Goal: Information Seeking & Learning: Learn about a topic

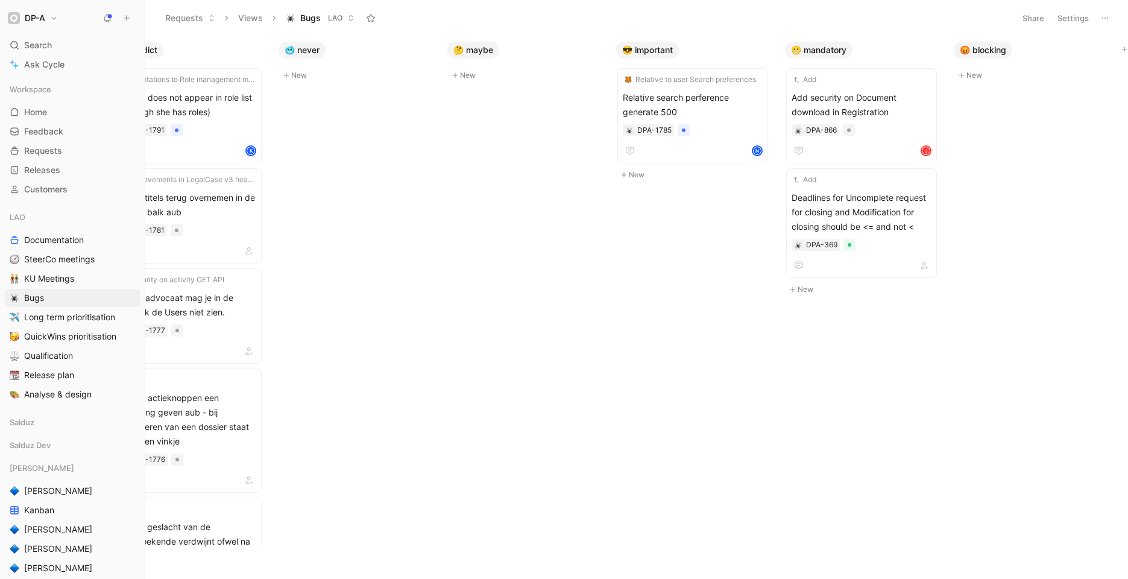
scroll to position [0, 212]
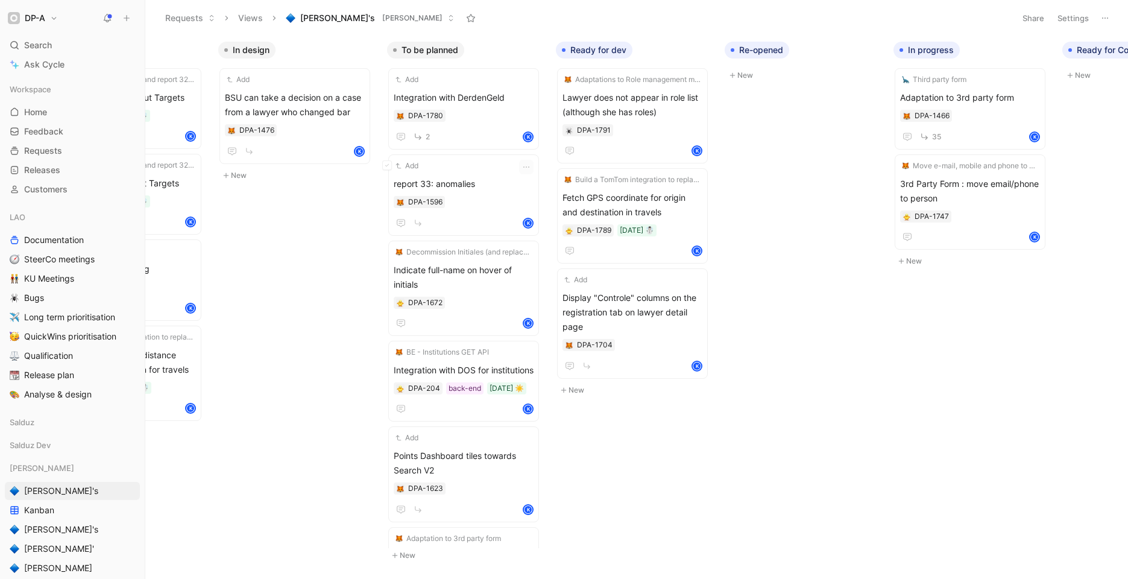
scroll to position [0, 302]
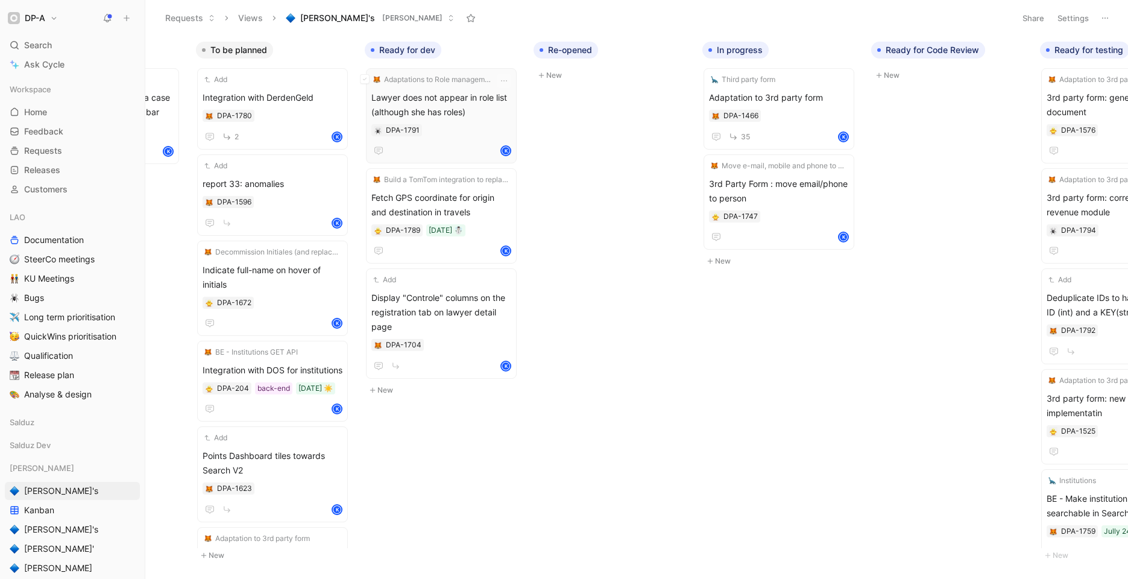
click at [453, 103] on span "Lawyer does not appear in role list (although she has roles)" at bounding box center [442, 104] width 140 height 29
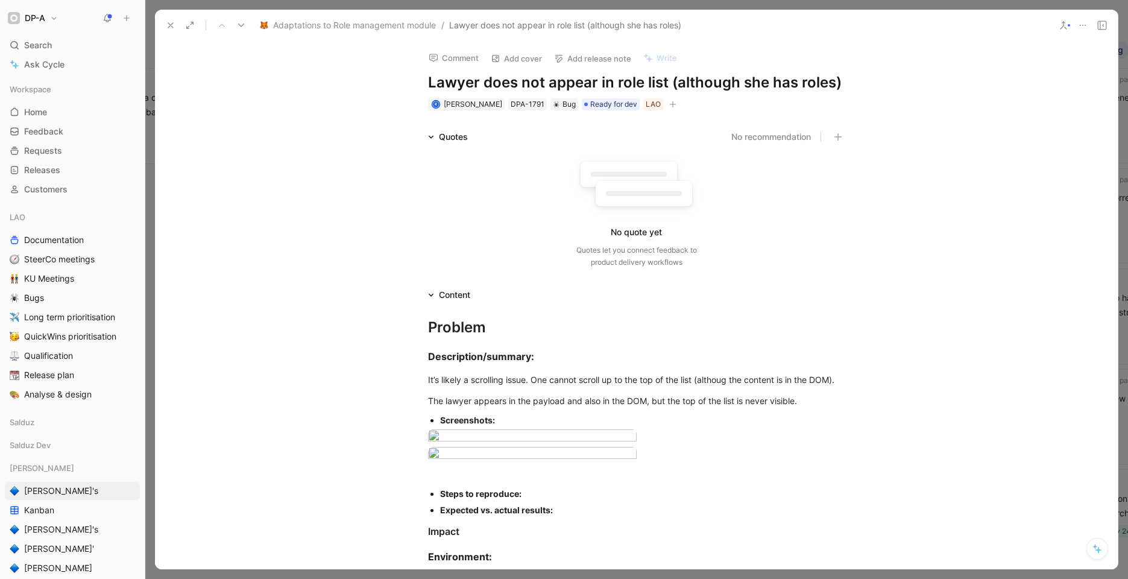
click at [168, 25] on icon at bounding box center [171, 26] width 10 height 10
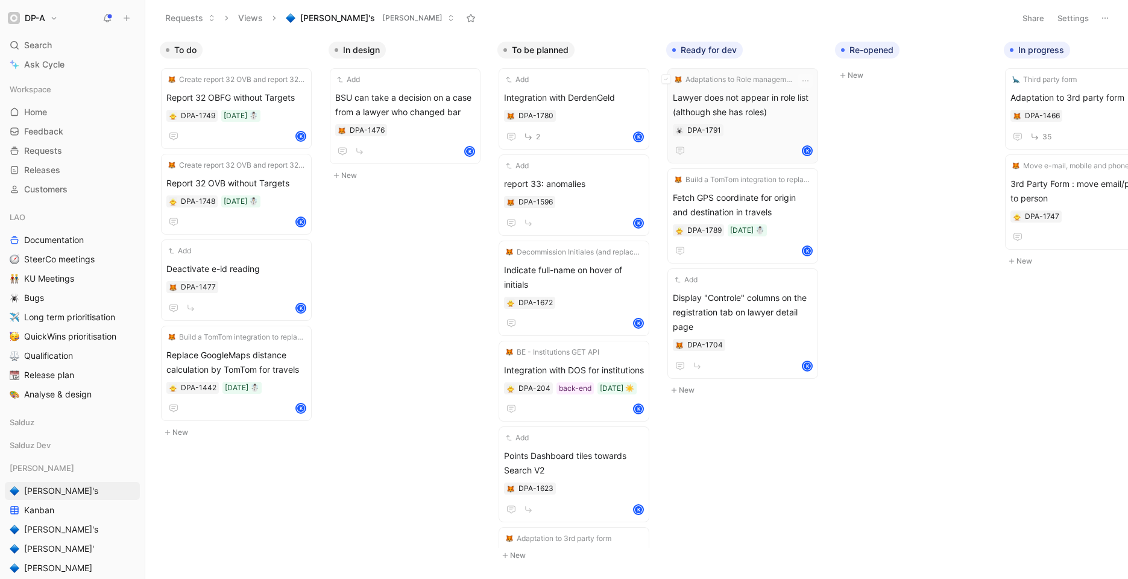
click at [749, 100] on span "Lawyer does not appear in role list (although she has roles)" at bounding box center [743, 104] width 140 height 29
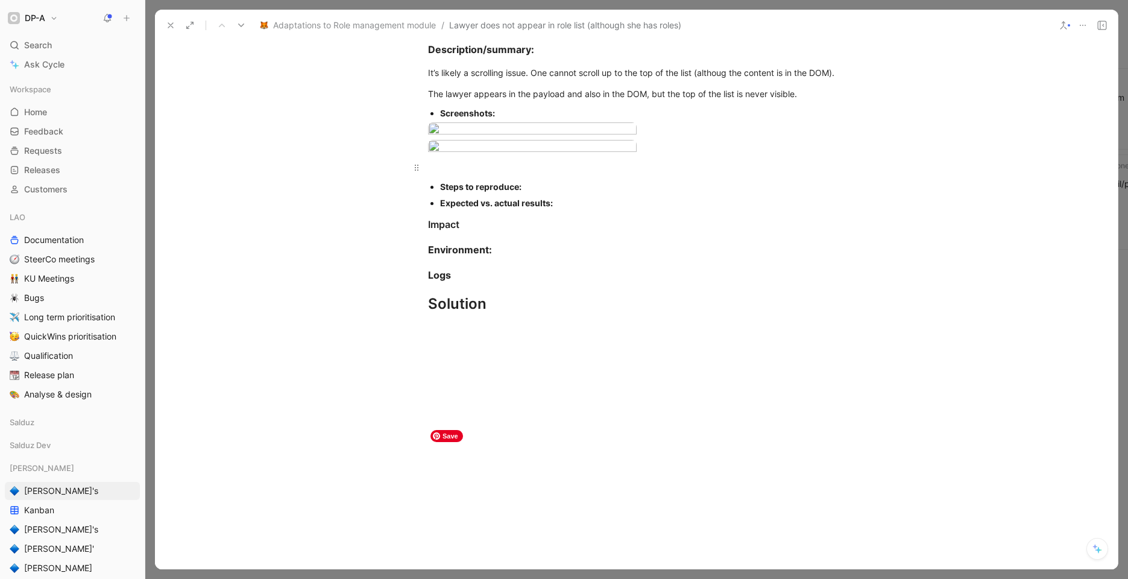
scroll to position [309, 0]
click at [489, 318] on body "DP-A Search ⌘ K Ask Cycle Workspace Home G then H Feedback G then F Requests G …" at bounding box center [564, 289] width 1128 height 579
click at [124, 578] on div at bounding box center [564, 579] width 1128 height 0
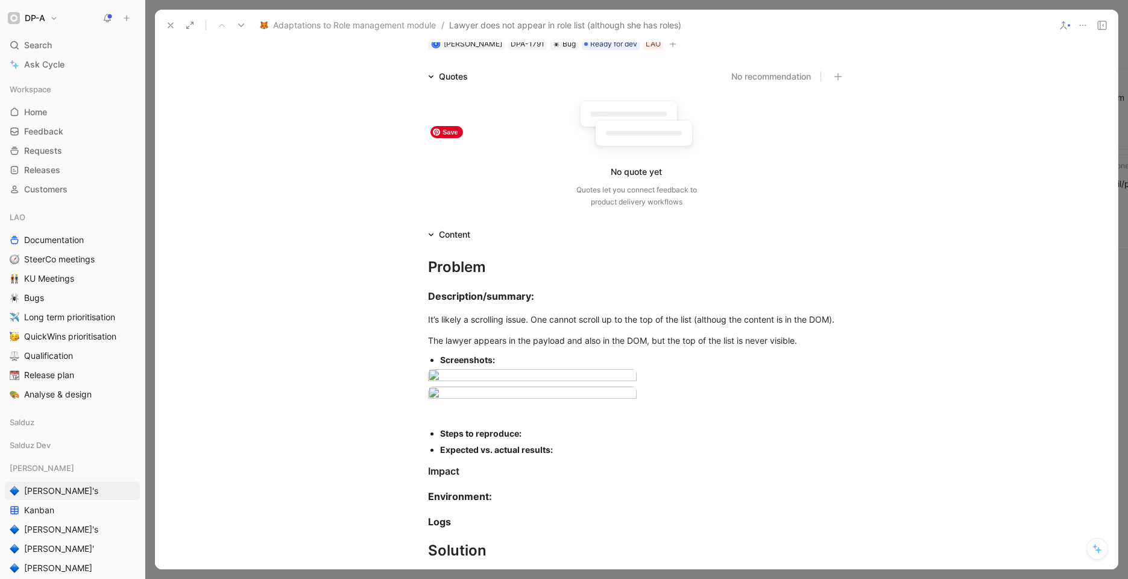
scroll to position [0, 0]
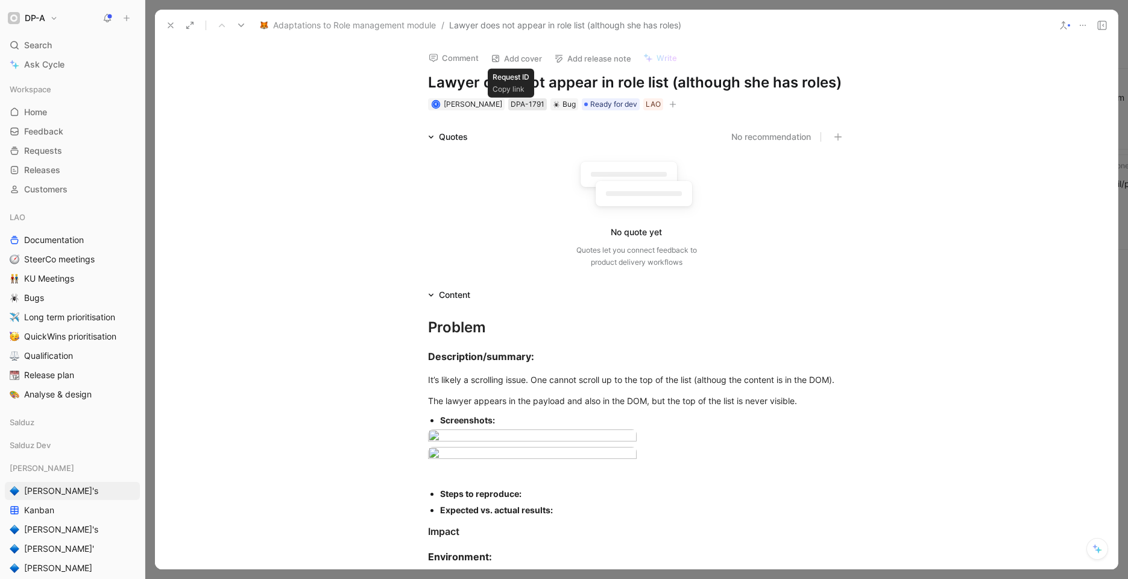
click at [520, 105] on div "DPA-1791" at bounding box center [528, 104] width 34 height 12
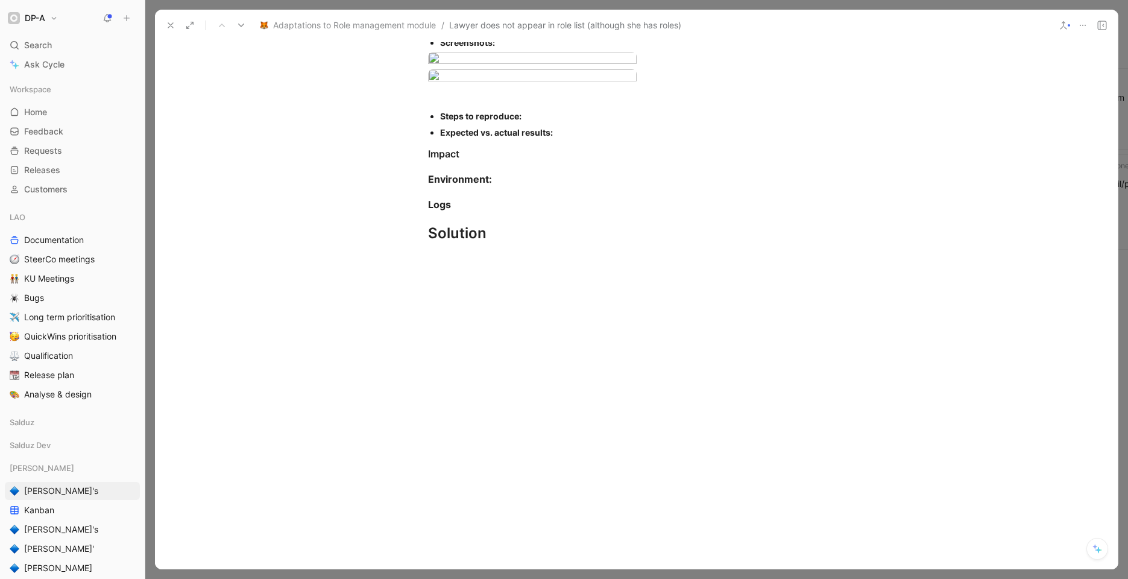
scroll to position [570, 0]
click at [485, 68] on body "DP-A Search ⌘ K Ask Cycle Workspace Home G then H Feedback G then F Requests G …" at bounding box center [564, 289] width 1128 height 579
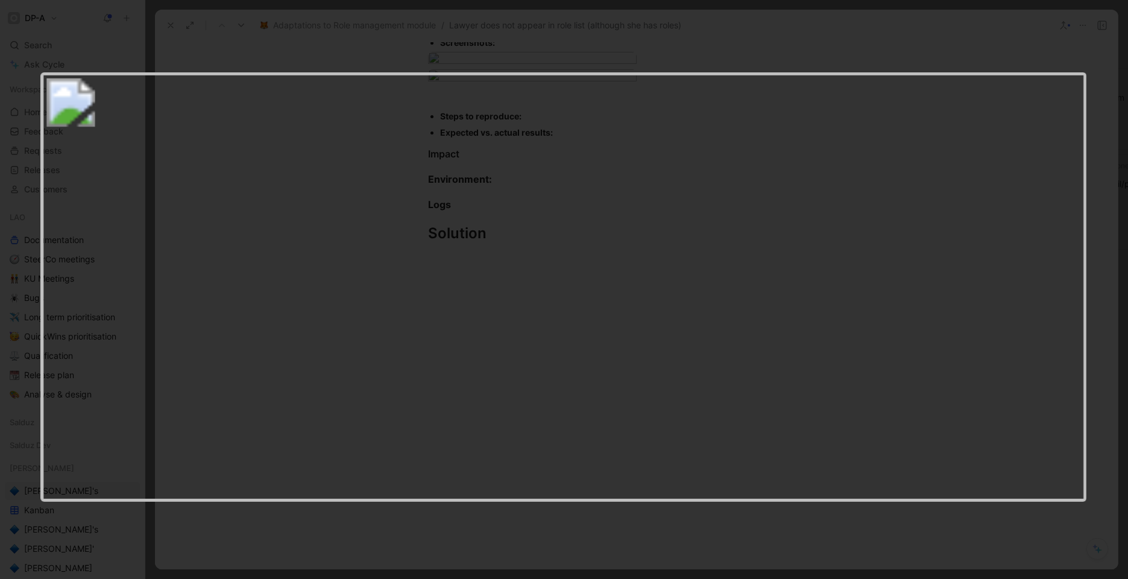
click at [334, 578] on div at bounding box center [564, 579] width 1128 height 0
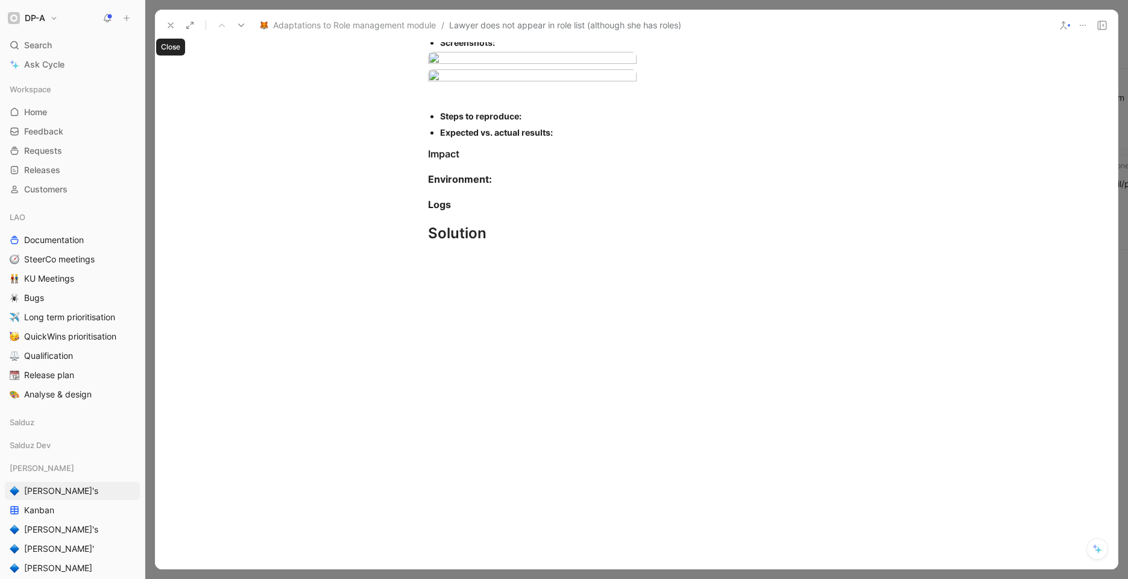
click at [169, 24] on use at bounding box center [170, 25] width 5 height 5
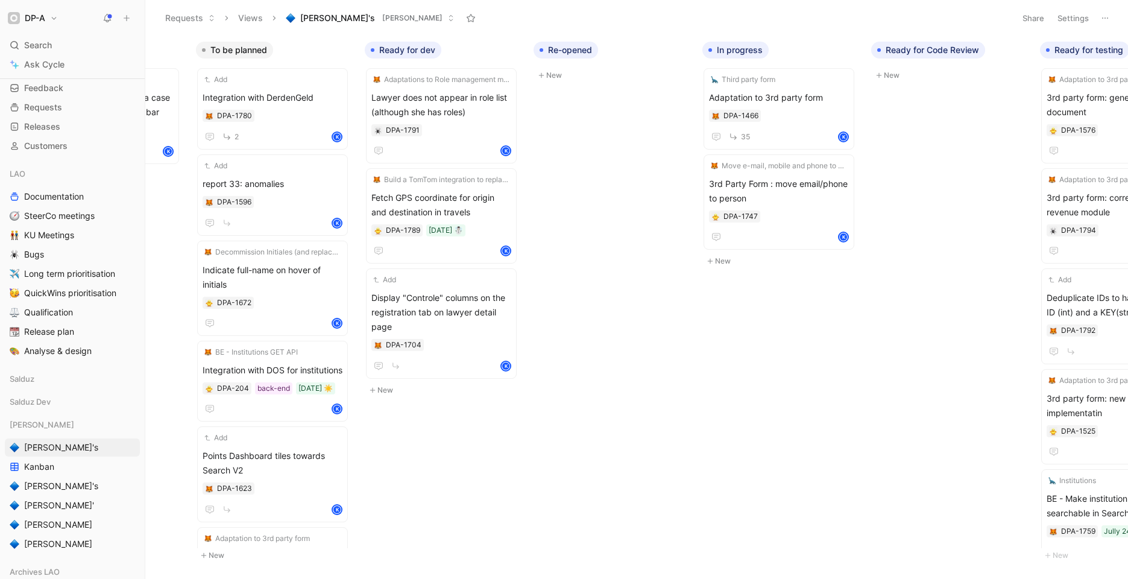
scroll to position [54, 0]
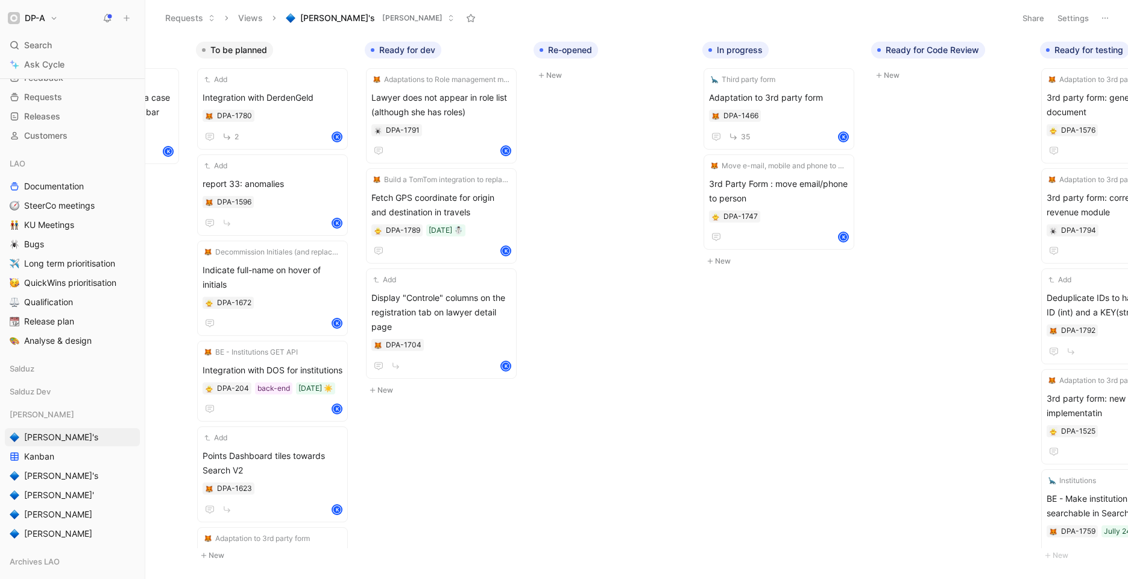
click at [162, 216] on div "To do Create report 32 OVB and report 32 OBFG Report 32 OBFG without Targets DP…" at bounding box center [636, 307] width 983 height 543
click at [467, 444] on div "To do Create report 32 OVB and report 32 OBFG Report 32 OBFG without Targets DP…" at bounding box center [636, 307] width 983 height 543
click at [291, 99] on span "Integration with DerdenGeld" at bounding box center [270, 97] width 140 height 14
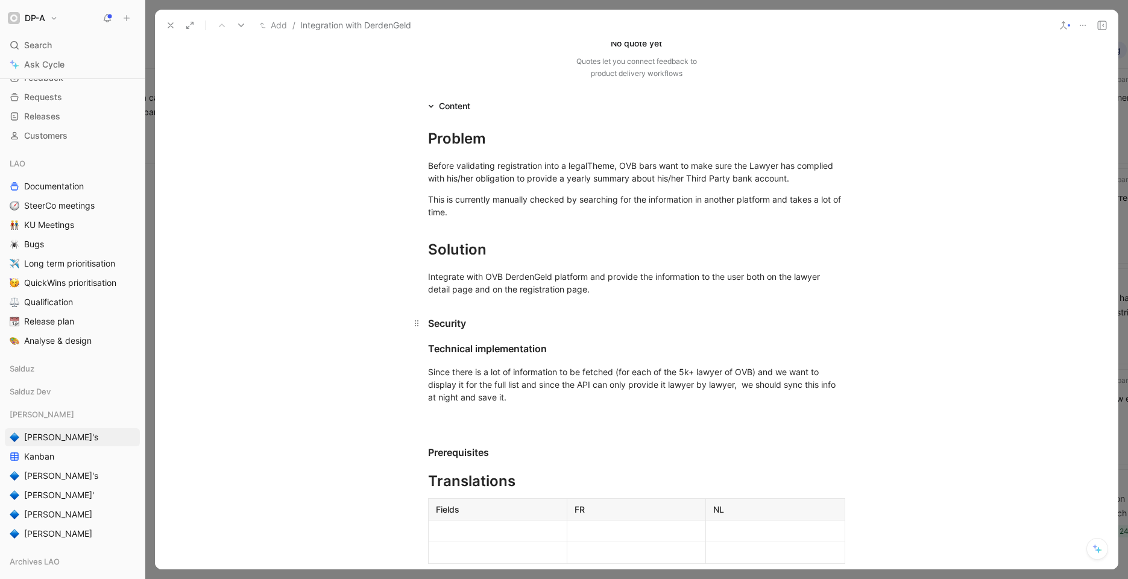
scroll to position [195, 0]
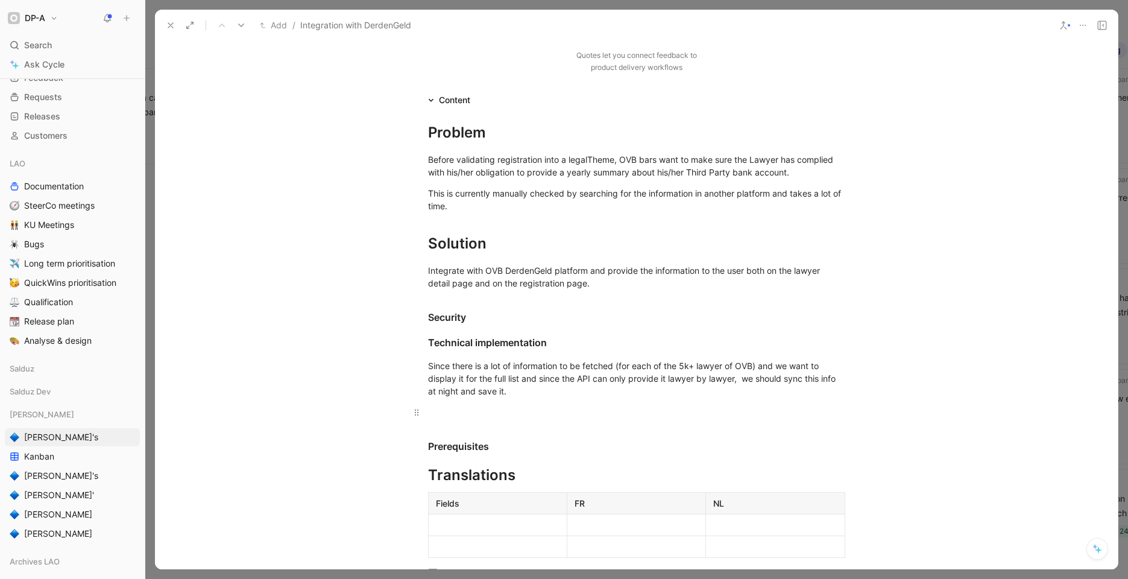
click at [464, 416] on div at bounding box center [636, 412] width 417 height 13
click at [490, 447] on div "Prerequisites" at bounding box center [636, 446] width 417 height 14
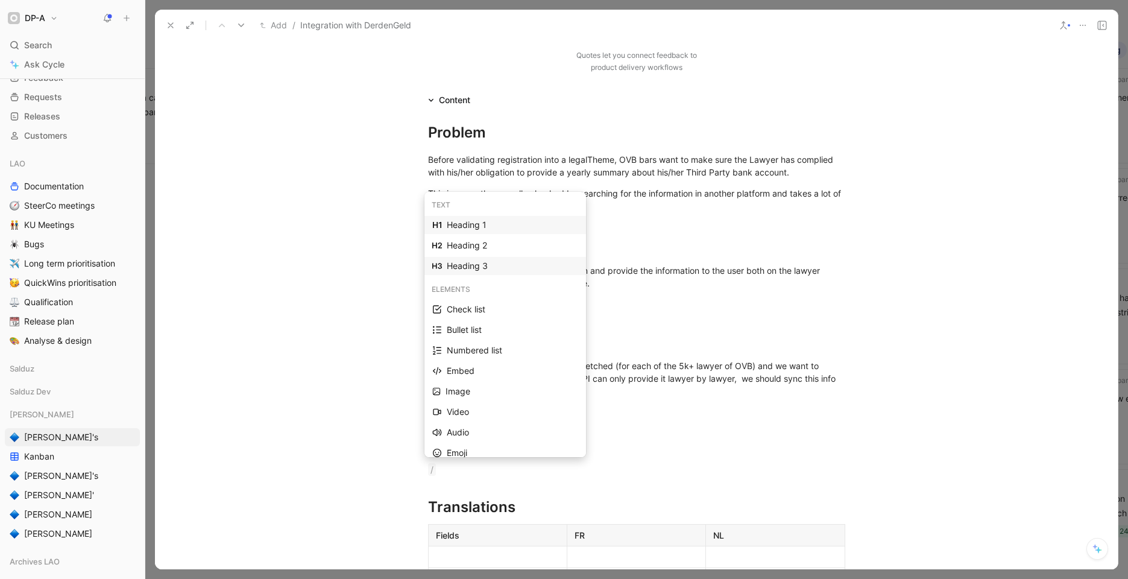
click at [528, 270] on div "Heading 3" at bounding box center [512, 266] width 131 height 14
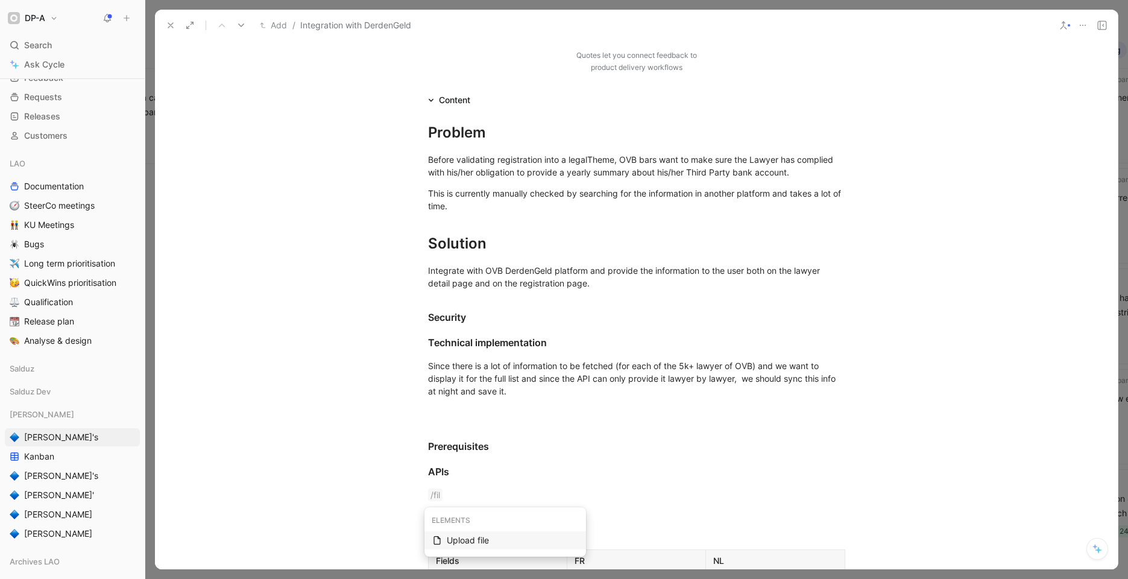
click at [502, 545] on div "Upload file" at bounding box center [512, 540] width 131 height 14
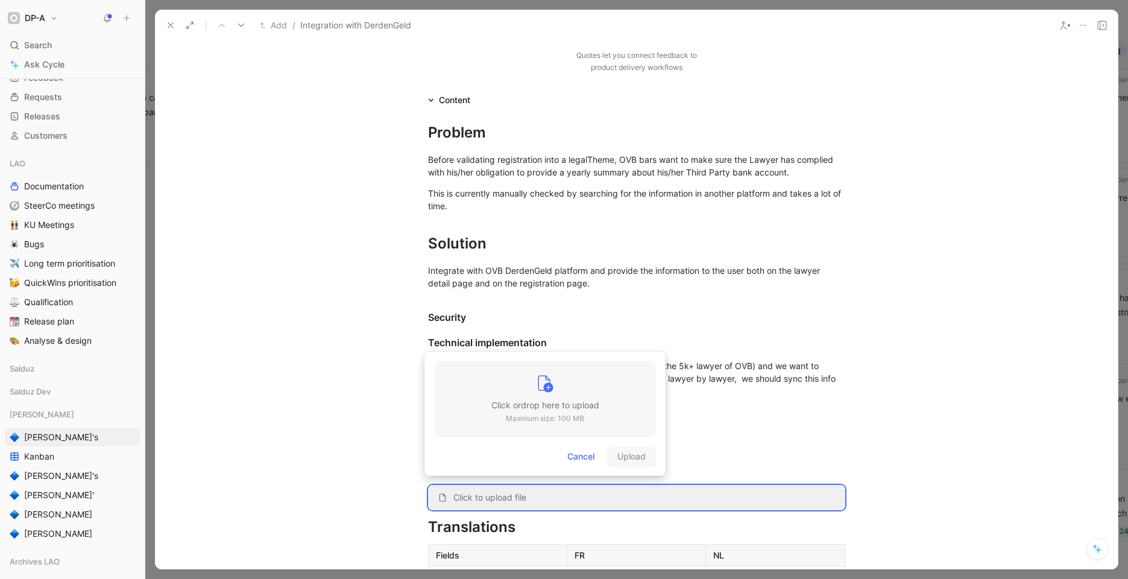
click at [571, 411] on h3 "Click or drop here to upload" at bounding box center [546, 405] width 108 height 14
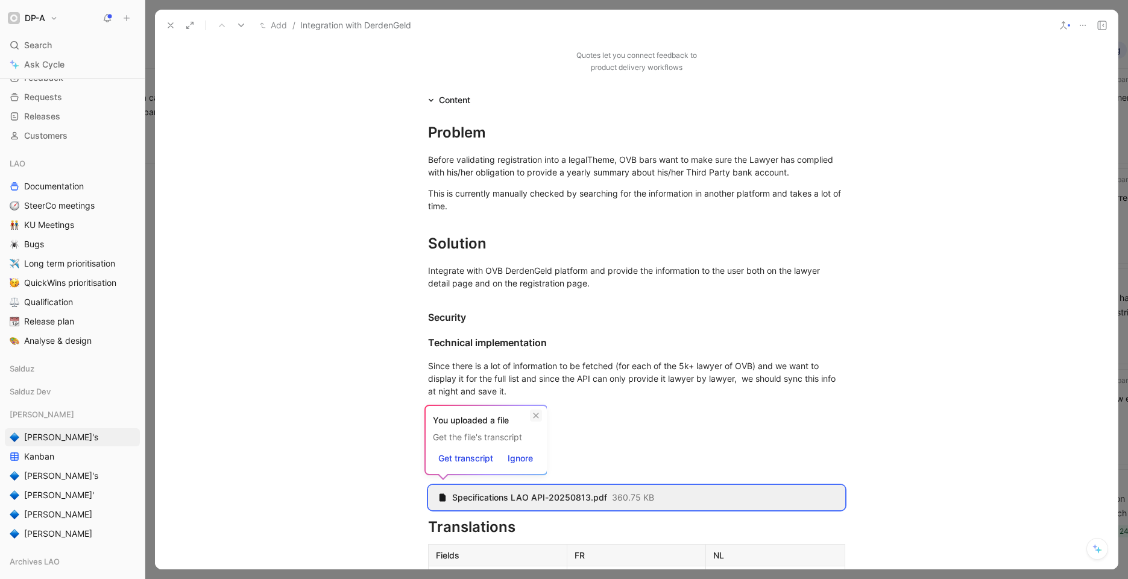
click at [535, 414] on icon at bounding box center [536, 415] width 7 height 7
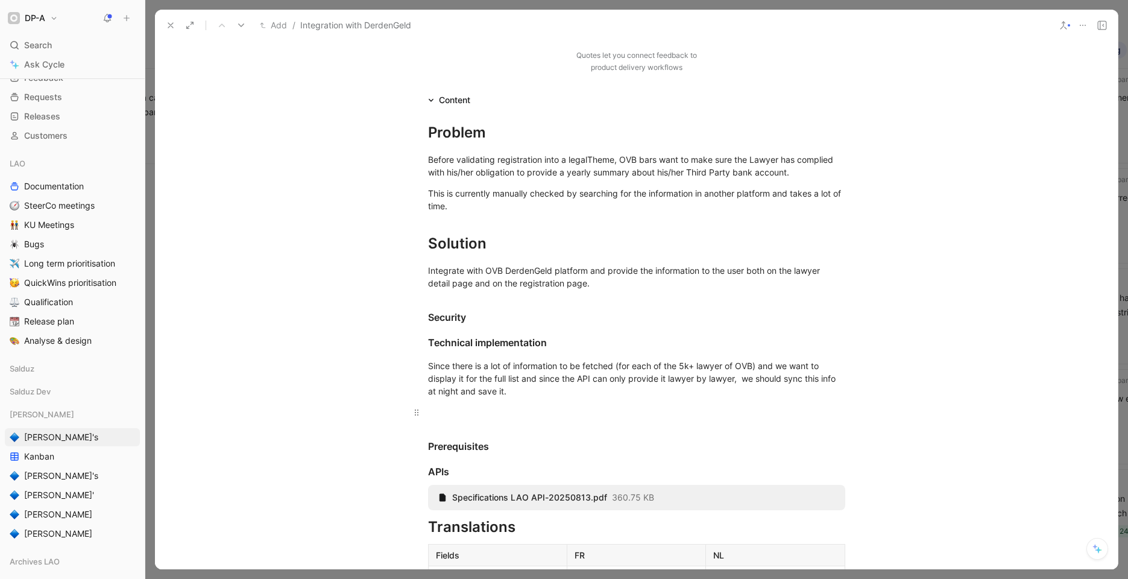
drag, startPoint x: 449, startPoint y: 364, endPoint x: 496, endPoint y: 409, distance: 65.3
click at [449, 364] on div "Since there is a lot of information to be fetched (for each of the 5k+ lawyer o…" at bounding box center [636, 378] width 417 height 38
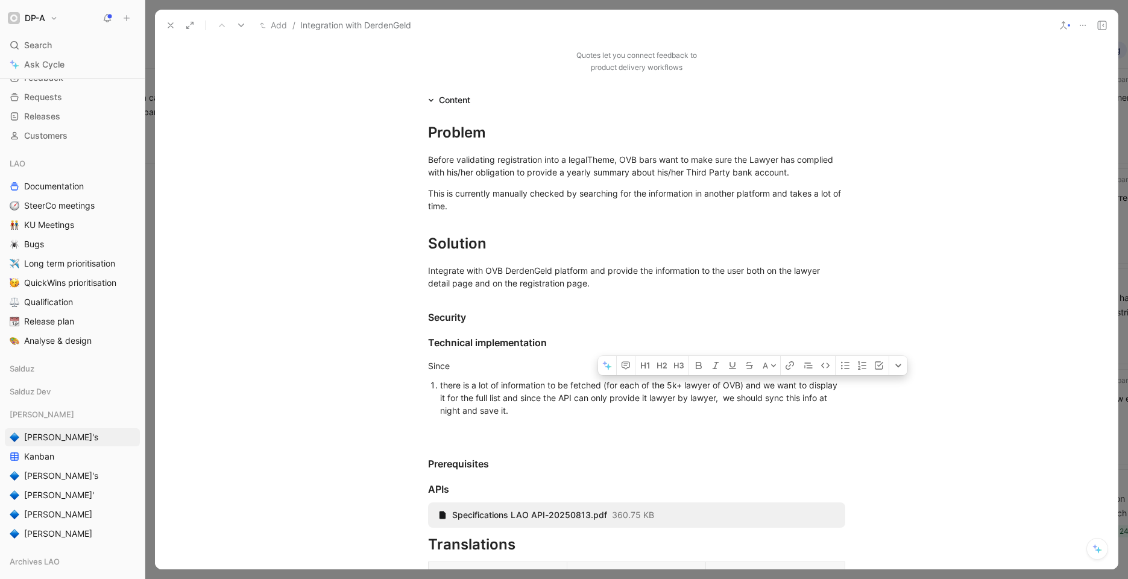
drag, startPoint x: 756, startPoint y: 384, endPoint x: 742, endPoint y: 382, distance: 14.1
click at [742, 382] on div "there is a lot of information to be fetched (for each of the 5k+ lawyer of OVB)…" at bounding box center [642, 398] width 405 height 38
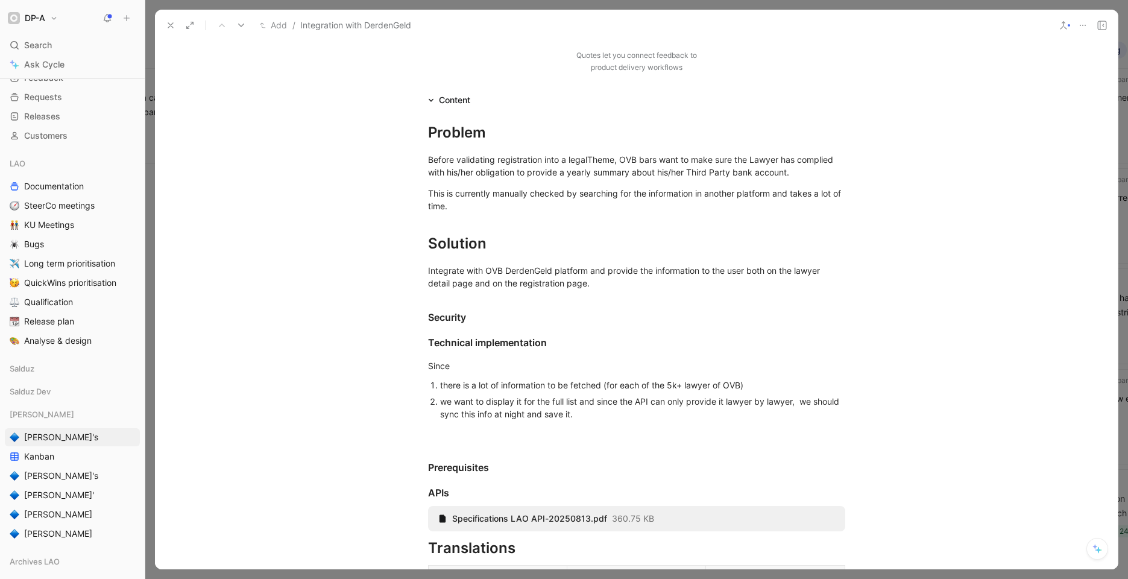
scroll to position [192, 0]
drag, startPoint x: 580, startPoint y: 400, endPoint x: 618, endPoint y: 407, distance: 38.6
click at [618, 407] on div "we want to display it for the full list and since the API can only provide it l…" at bounding box center [642, 409] width 405 height 25
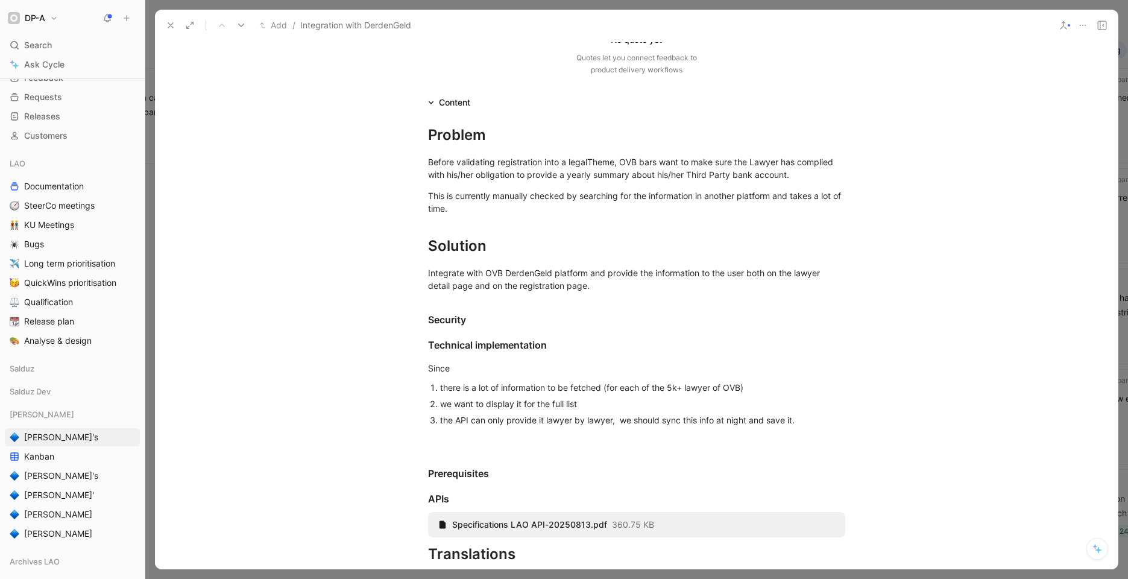
click at [616, 420] on div "the API can only provide it lawyer by lawyer, we should sync this info at night…" at bounding box center [642, 420] width 405 height 13
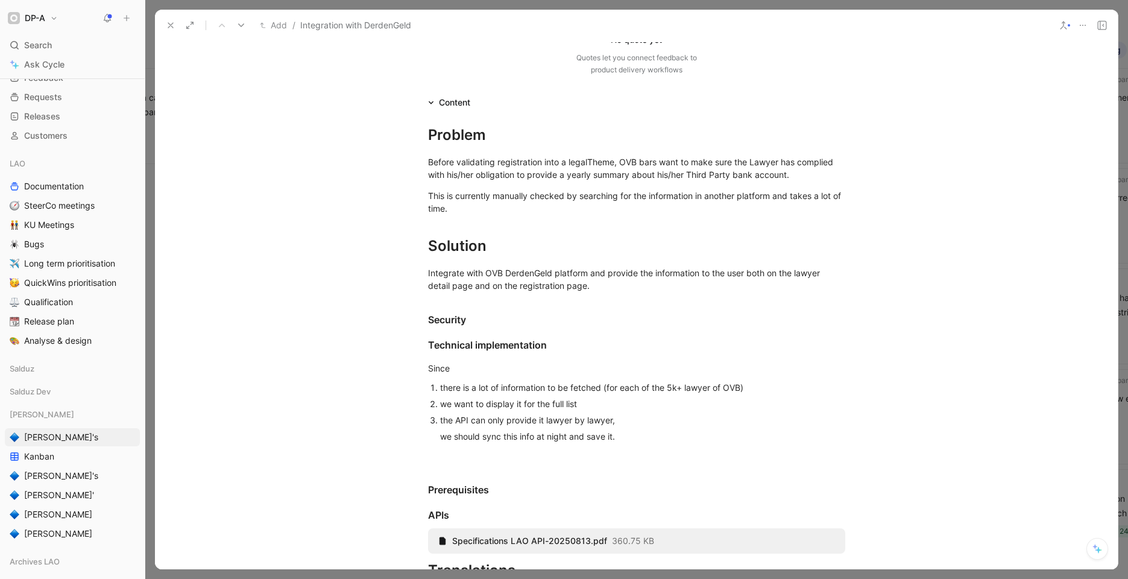
click at [440, 435] on div "we should sync this info at night and save it." at bounding box center [642, 436] width 405 height 13
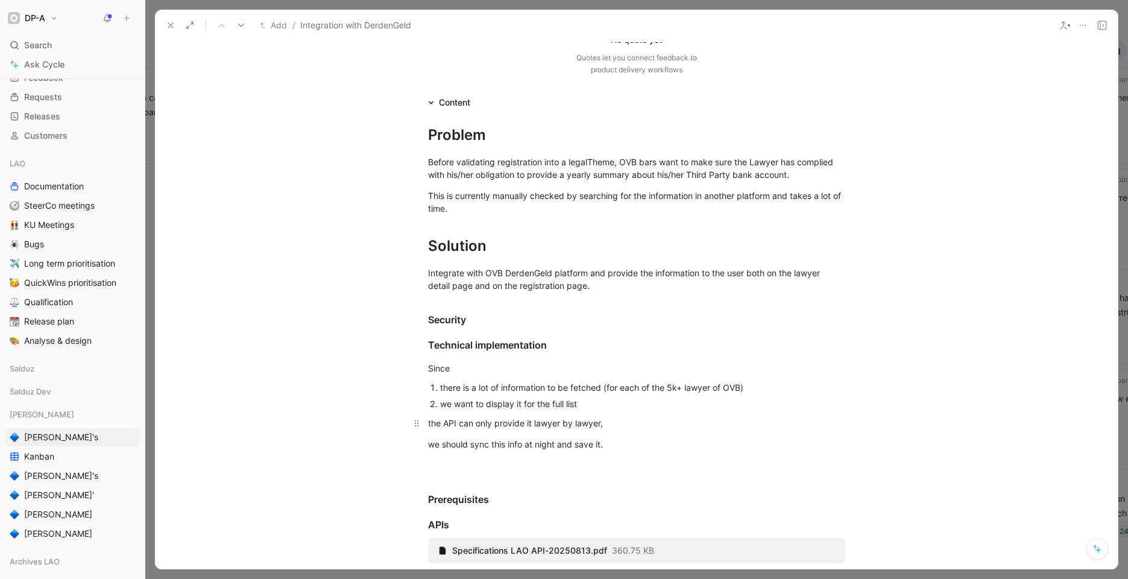
click at [428, 419] on div "the API can only provide it lawyer by lawyer," at bounding box center [636, 423] width 417 height 13
click at [598, 440] on div "we should sync this info at night and save it." at bounding box center [636, 439] width 417 height 13
click at [538, 451] on p at bounding box center [636, 461] width 463 height 20
click at [580, 404] on div "we want to display it for the full list" at bounding box center [642, 403] width 405 height 13
click at [744, 387] on div "there is a lot of information to be fetched (for each of the 5k+ lawyer of OVB)" at bounding box center [642, 387] width 405 height 13
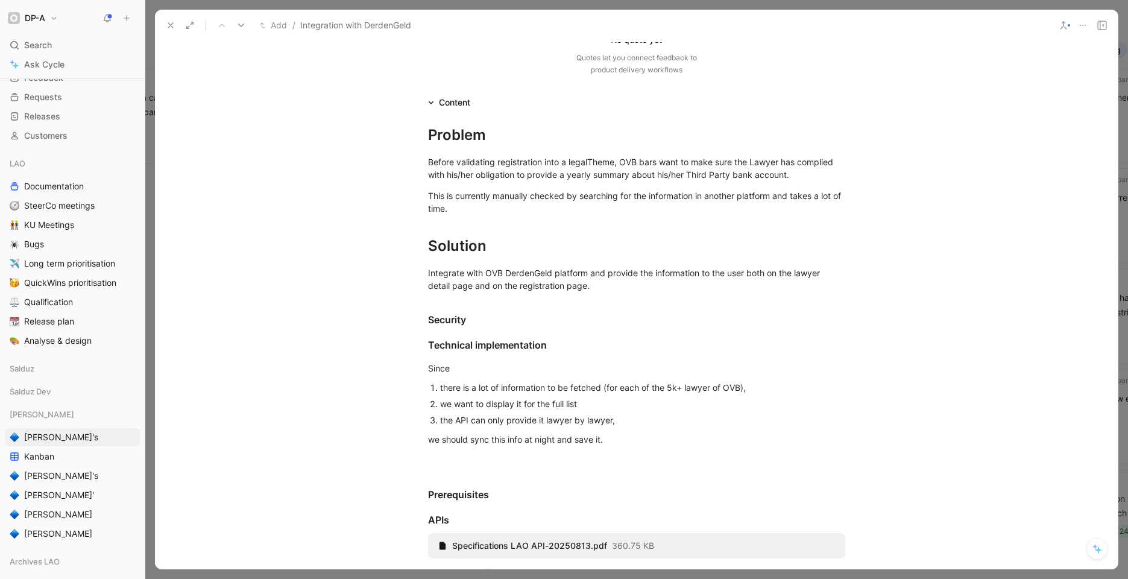
drag, startPoint x: 583, startPoint y: 403, endPoint x: 625, endPoint y: 414, distance: 43.2
click at [583, 403] on div "we want to display it for the full list" at bounding box center [642, 403] width 405 height 13
click at [437, 461] on div at bounding box center [636, 460] width 417 height 13
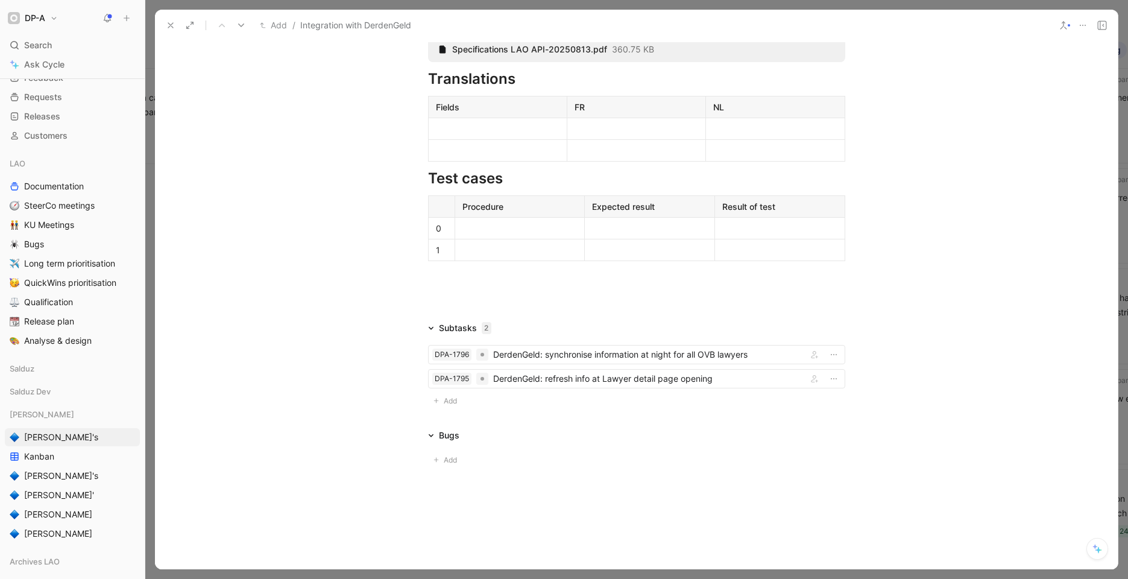
scroll to position [701, 0]
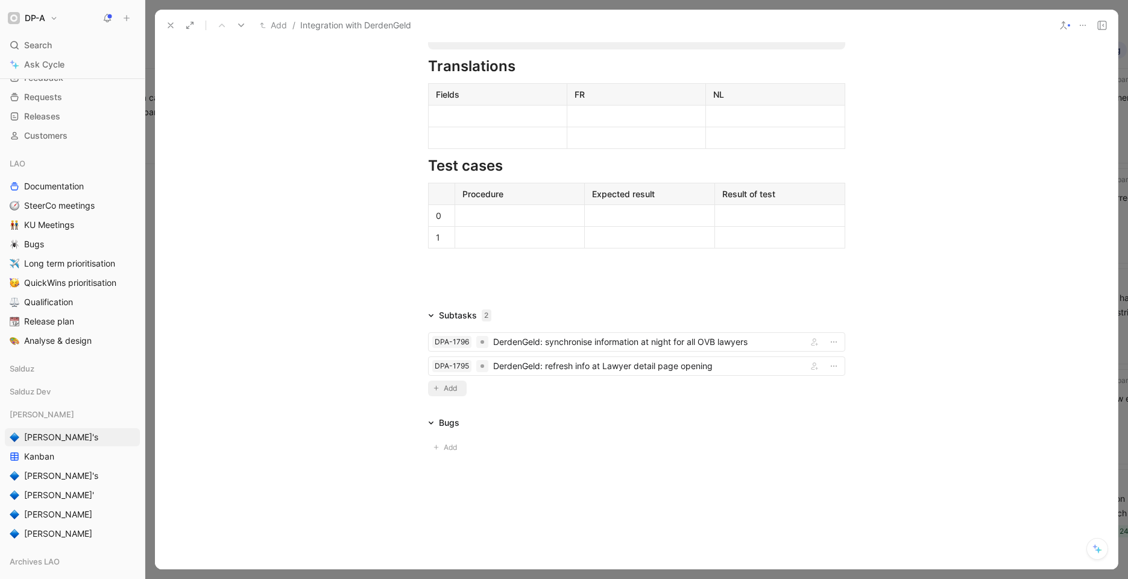
click at [449, 386] on span "Add" at bounding box center [452, 388] width 17 height 12
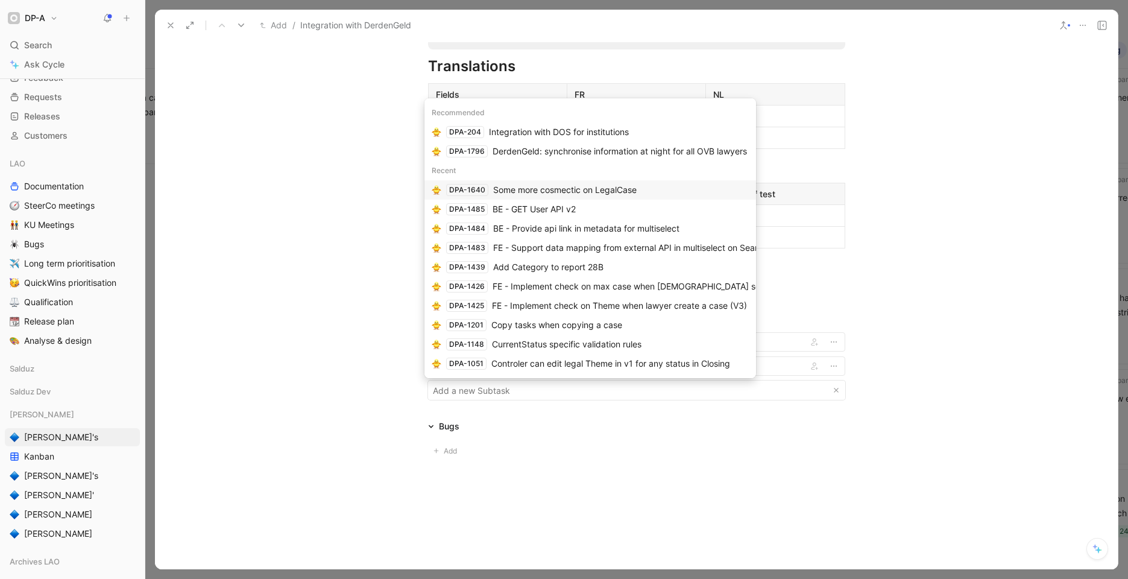
type input "u"
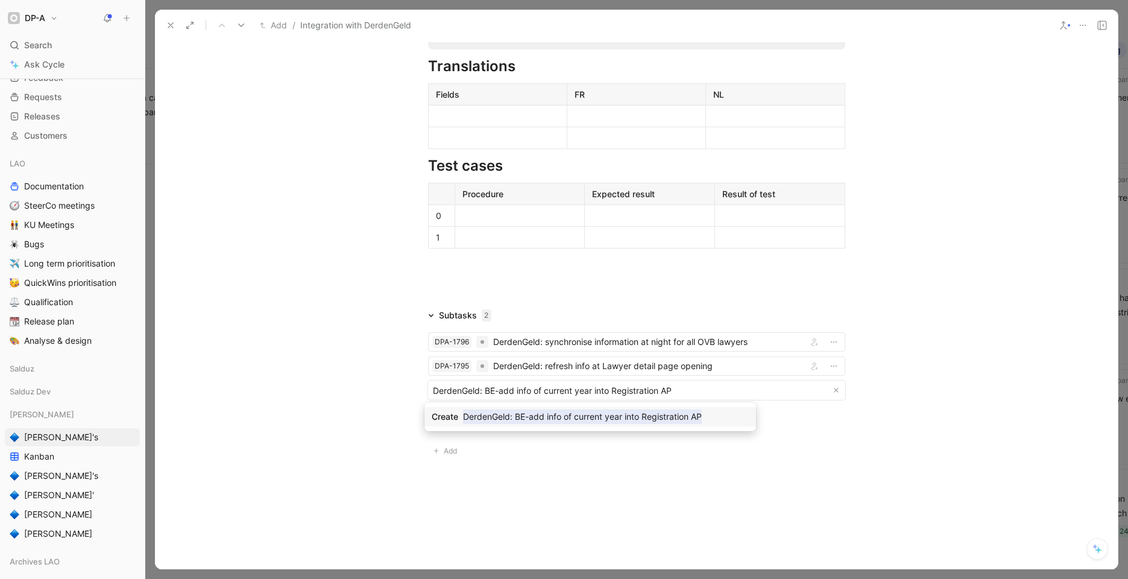
type input "DerdenGeld: BE-add info of current year into Registration API"
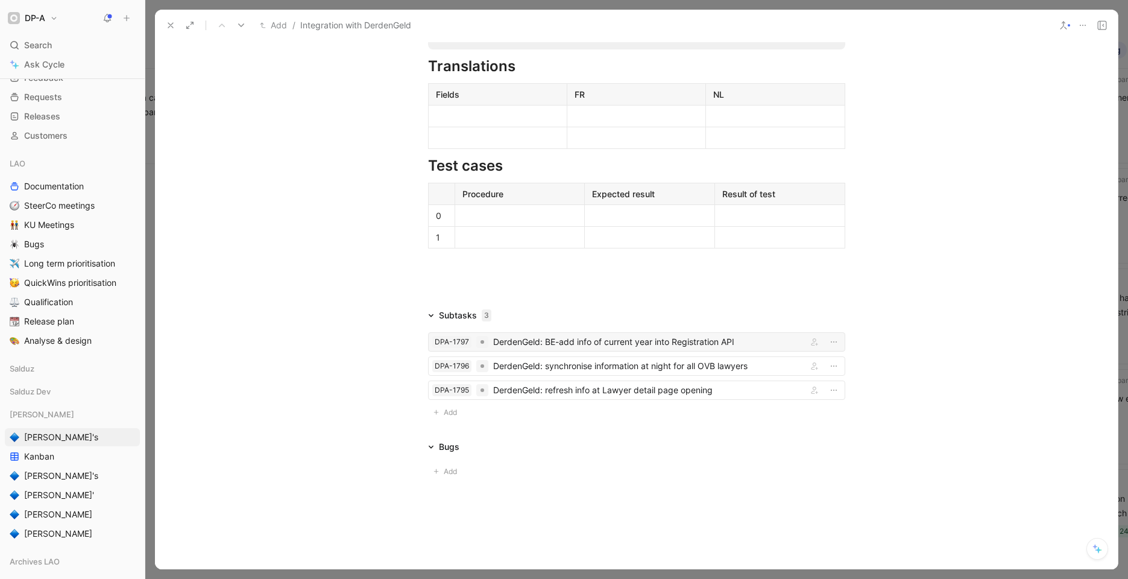
click at [583, 341] on div "DerdenGeld: BE-add info of current year into Registration API" at bounding box center [647, 342] width 309 height 14
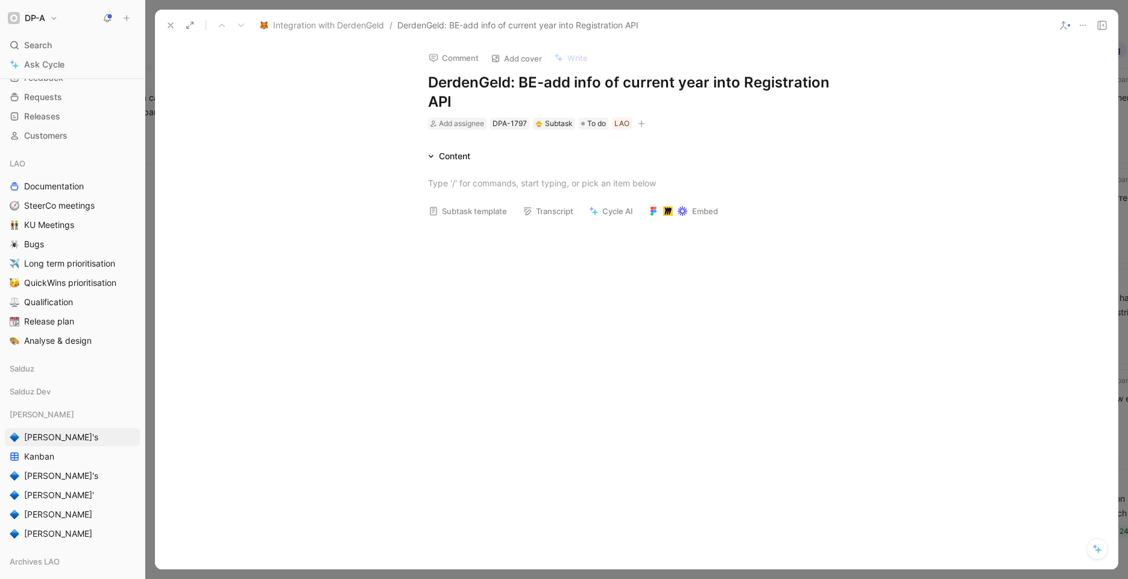
click at [169, 24] on icon at bounding box center [171, 26] width 10 height 10
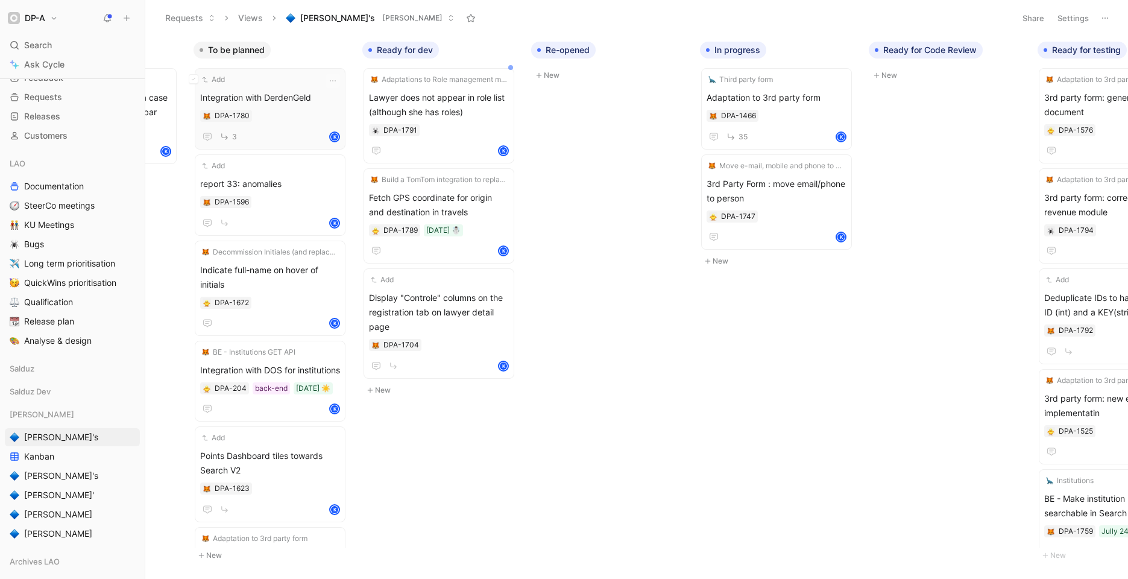
click at [272, 94] on span "Integration with DerdenGeld" at bounding box center [270, 97] width 140 height 14
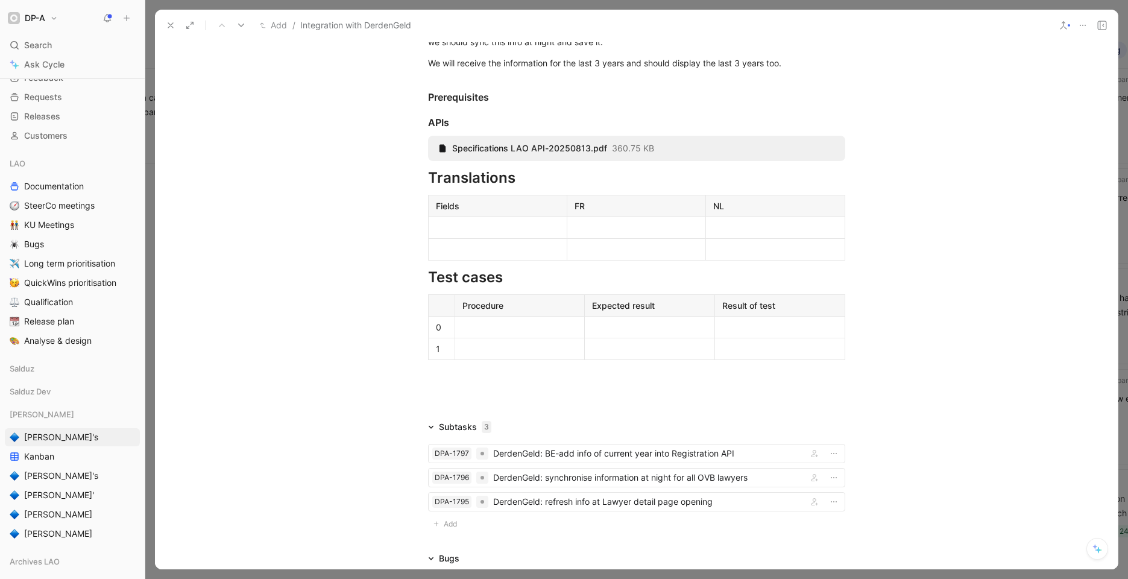
scroll to position [727, 0]
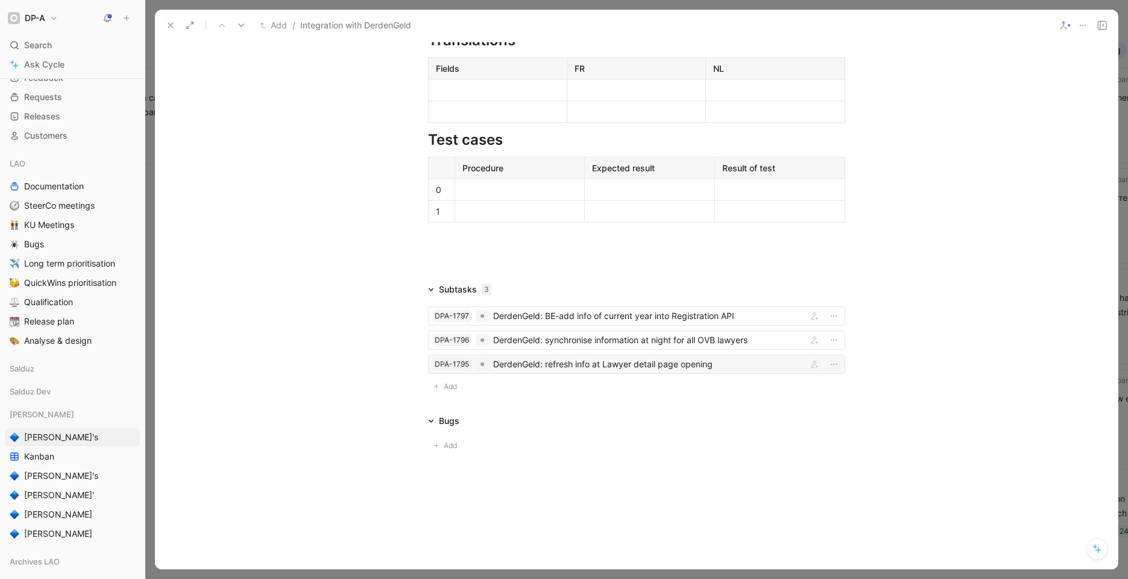
click at [570, 367] on div "DerdenGeld: refresh info at Lawyer detail page opening" at bounding box center [647, 364] width 309 height 14
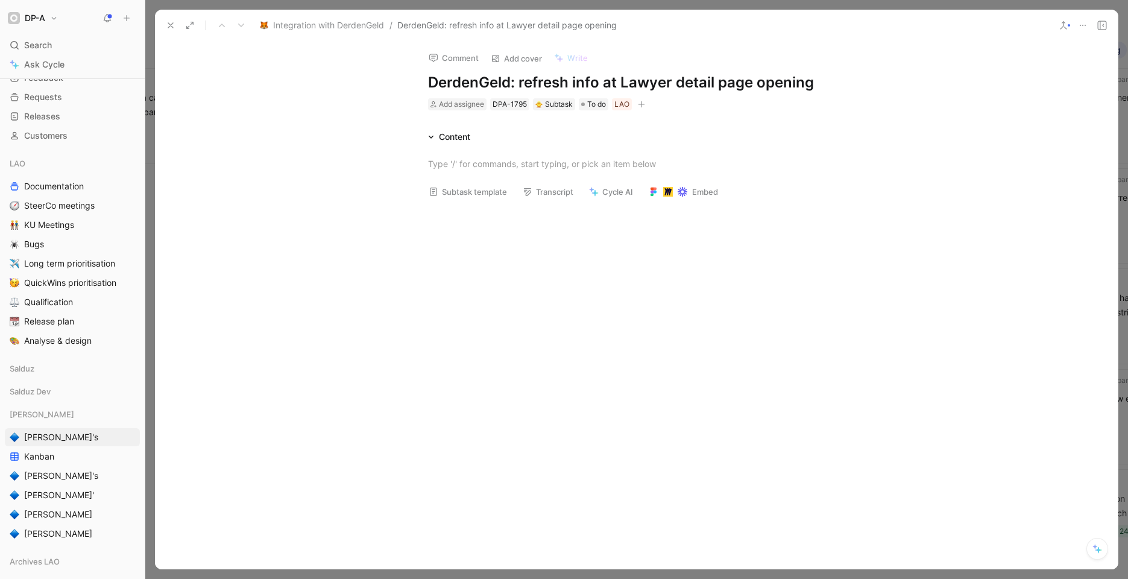
click at [519, 83] on h1 "DerdenGeld: refresh info at Lawyer detail page opening" at bounding box center [636, 82] width 417 height 19
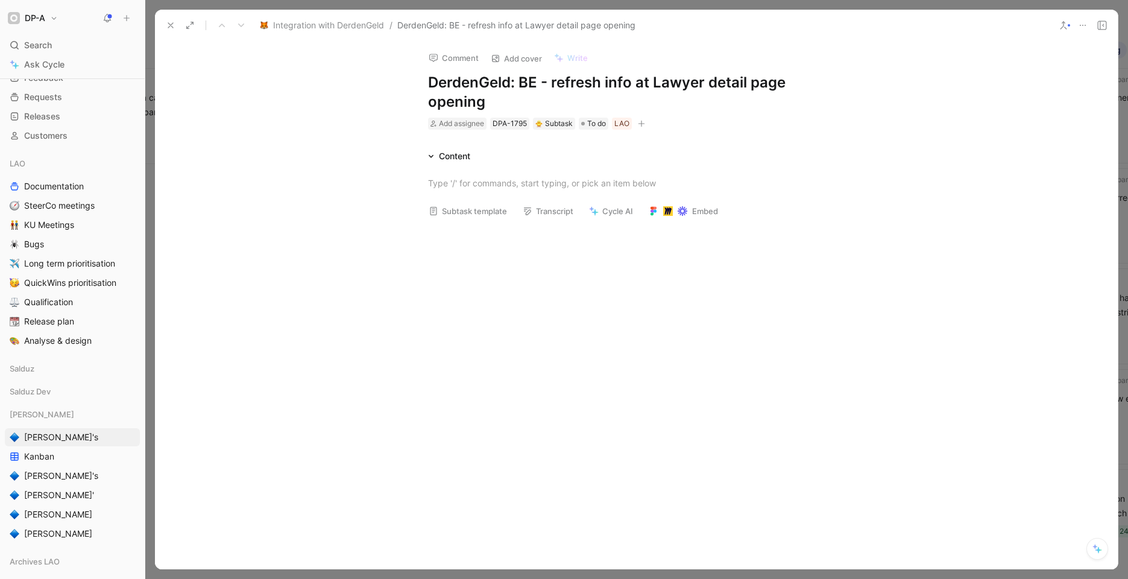
drag, startPoint x: 631, startPoint y: 82, endPoint x: 636, endPoint y: 98, distance: 16.4
click at [631, 82] on h1 "DerdenGeld: BE - refresh info at Lawyer detail page opening" at bounding box center [636, 92] width 417 height 39
click at [481, 289] on div at bounding box center [636, 314] width 963 height 174
click at [467, 214] on button "Subtask template" at bounding box center [467, 211] width 89 height 17
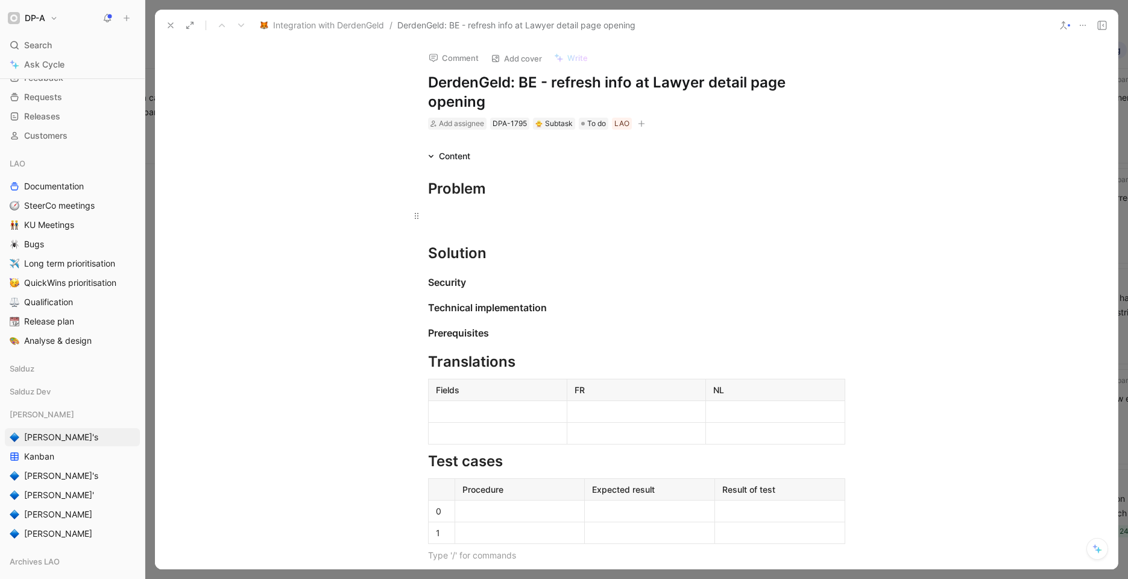
click at [450, 218] on div at bounding box center [636, 215] width 417 height 13
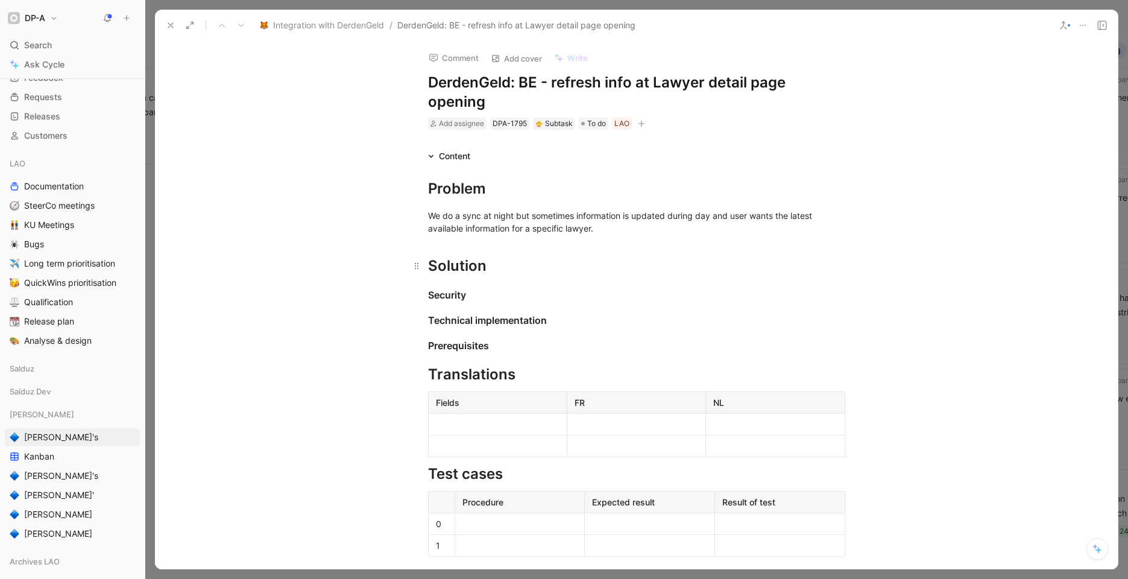
click at [501, 277] on h1 "Solution" at bounding box center [636, 260] width 463 height 42
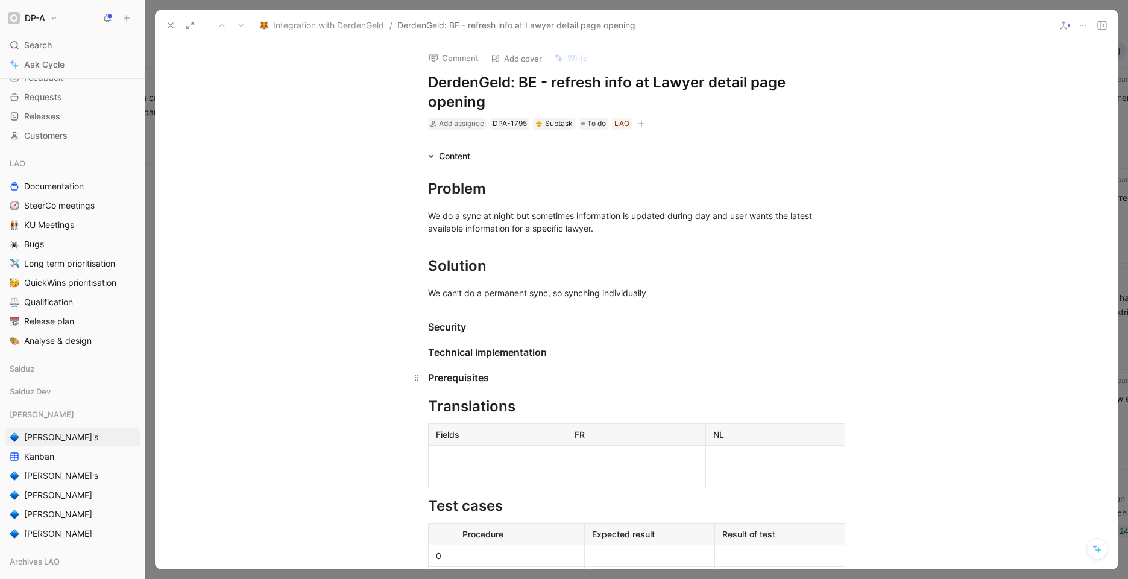
drag, startPoint x: 545, startPoint y: 294, endPoint x: 604, endPoint y: 387, distance: 110.1
click at [546, 299] on div "We can’t do a permanent sync, so synching individually" at bounding box center [636, 292] width 417 height 13
drag, startPoint x: 548, startPoint y: 293, endPoint x: 577, endPoint y: 355, distance: 68.5
click at [548, 293] on div "We can’t do a permanent sync for all laywer, so synching individually" at bounding box center [636, 292] width 417 height 13
click at [720, 292] on div "We can’t do a permanent sync of the derdengeld information for all laywer, so s…" at bounding box center [636, 292] width 417 height 13
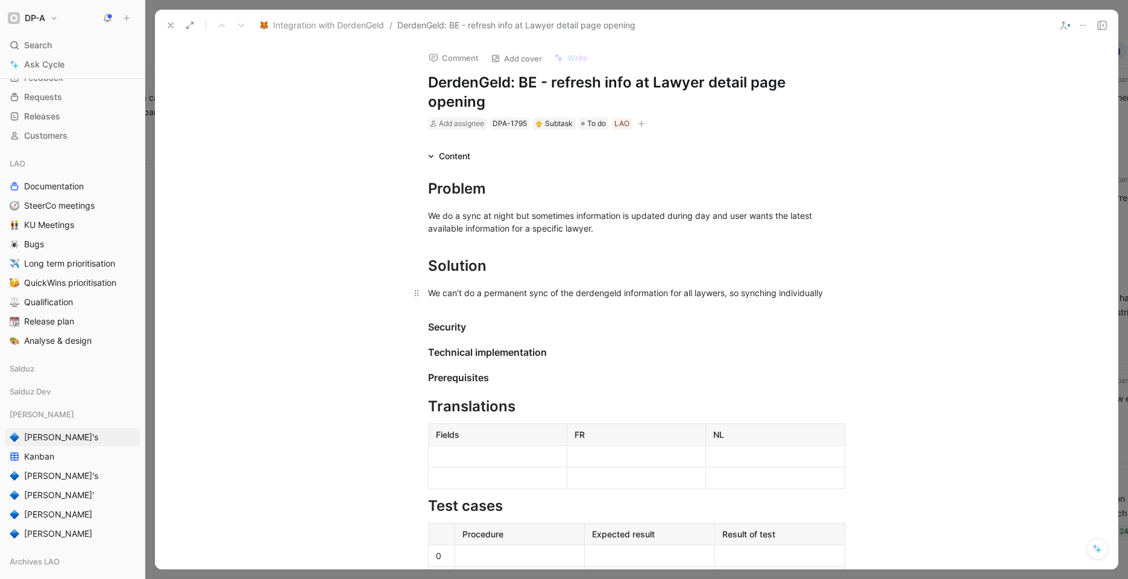
click at [843, 296] on p "We can’t do a permanent sync of the derdengeld information for all laywers, so …" at bounding box center [636, 293] width 463 height 20
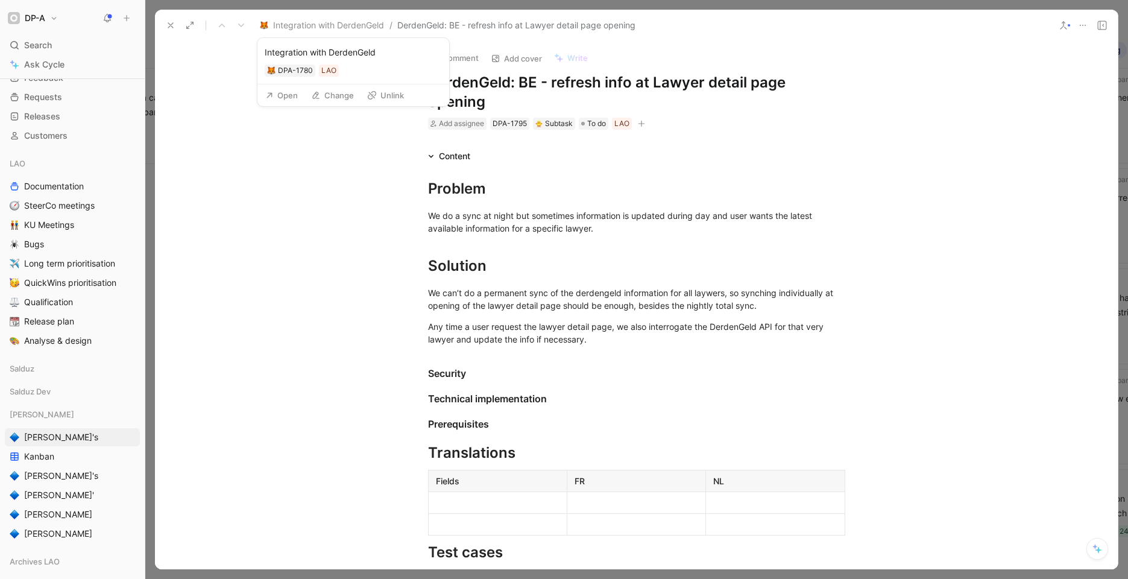
click at [280, 97] on button "Open" at bounding box center [281, 95] width 43 height 17
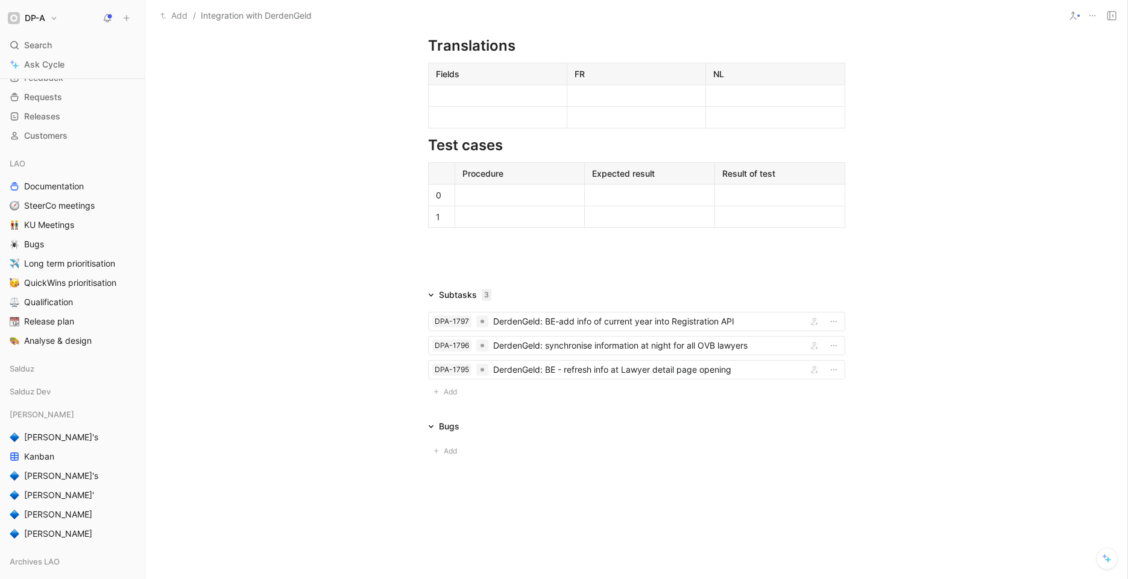
scroll to position [713, 0]
click at [444, 391] on span "Add" at bounding box center [452, 391] width 17 height 12
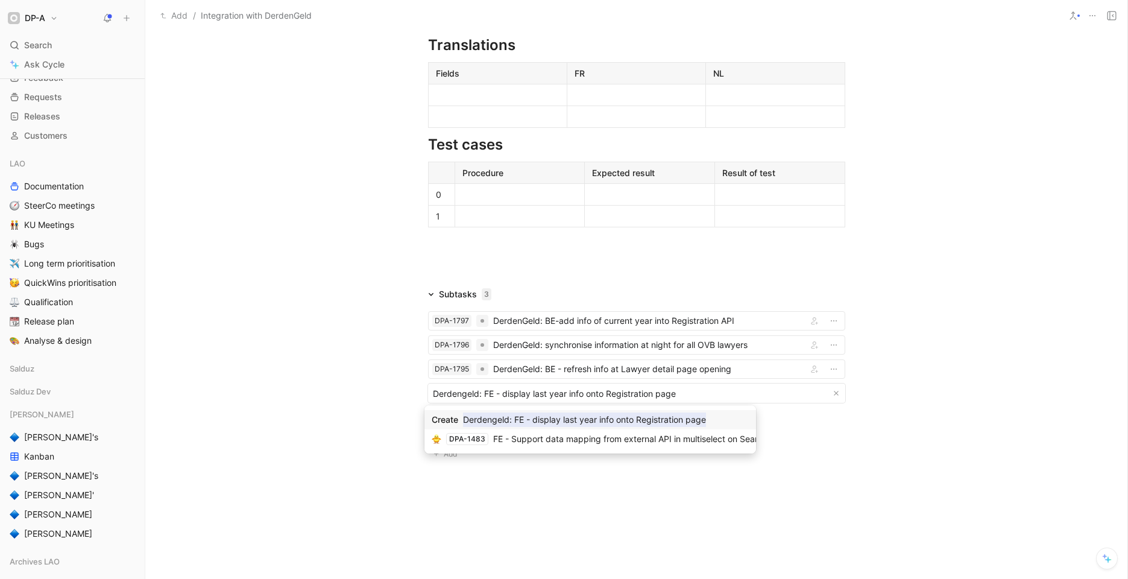
type input "Derdengeld: FE - display last year info onto Registration page"
click at [498, 422] on mark "Derdengeld: FE - display last year info onto Registration page" at bounding box center [584, 420] width 243 height 14
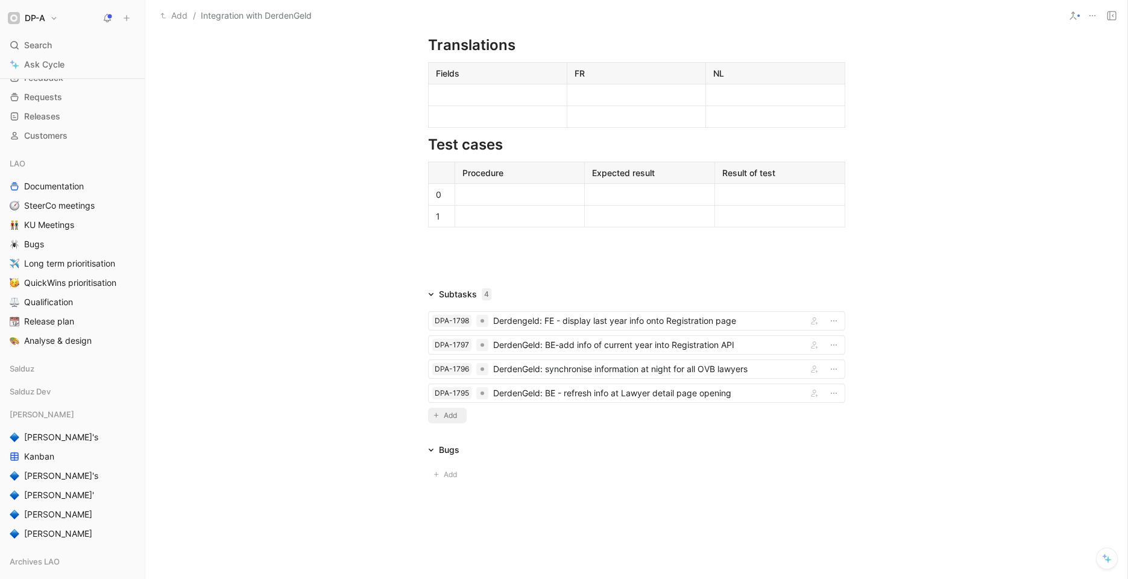
click at [449, 411] on span "Add" at bounding box center [452, 416] width 17 height 12
click at [507, 414] on body "DP-A Search ⌘ K Ask Cycle Workspace Home G then H Feedback G then F Requests G …" at bounding box center [564, 289] width 1128 height 579
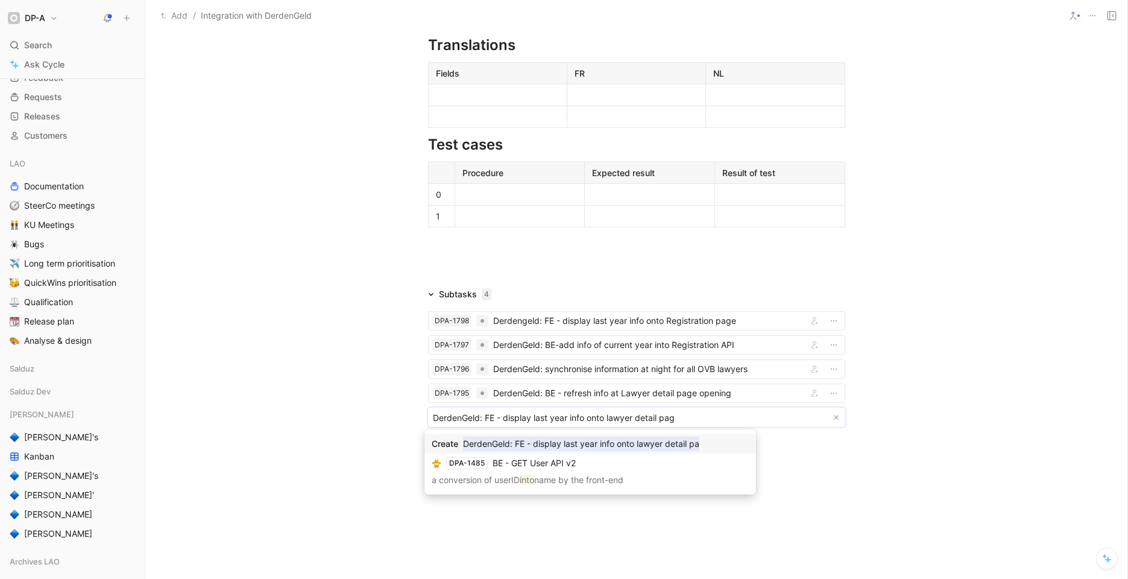
type input "DerdenGeld: FE - display last year info onto lawyer detail page"
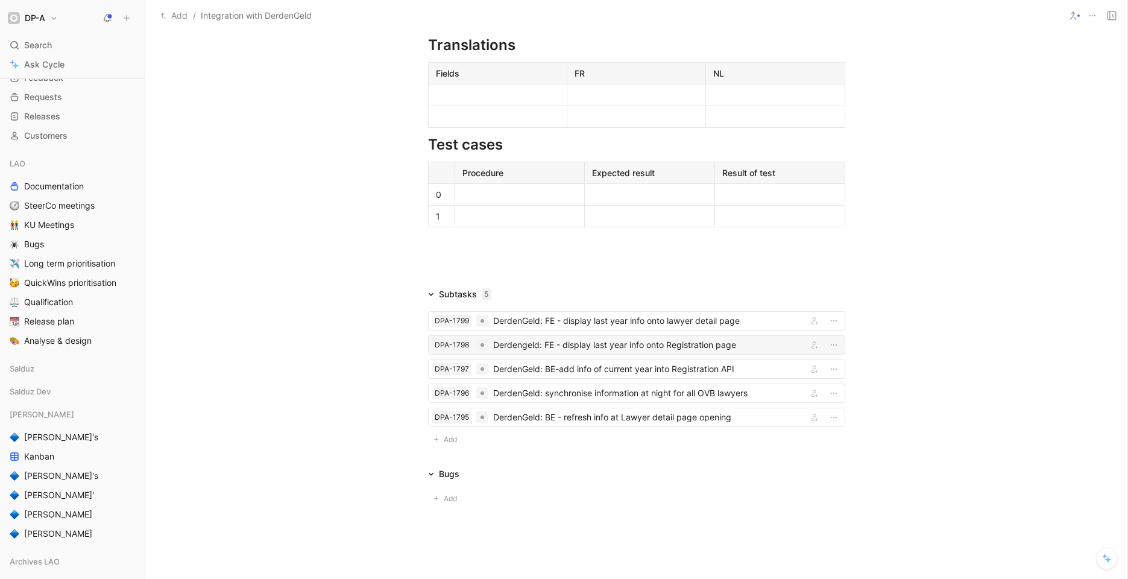
click at [635, 344] on div "Derdengeld: FE - display last year info onto Registration page" at bounding box center [647, 345] width 309 height 14
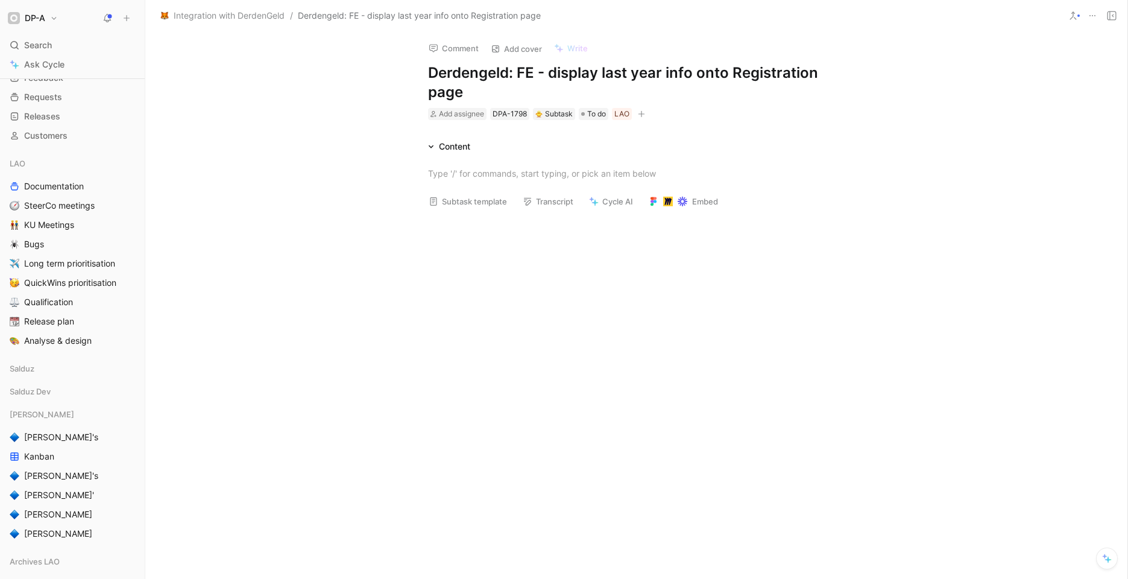
click at [474, 204] on button "Subtask template" at bounding box center [467, 201] width 89 height 17
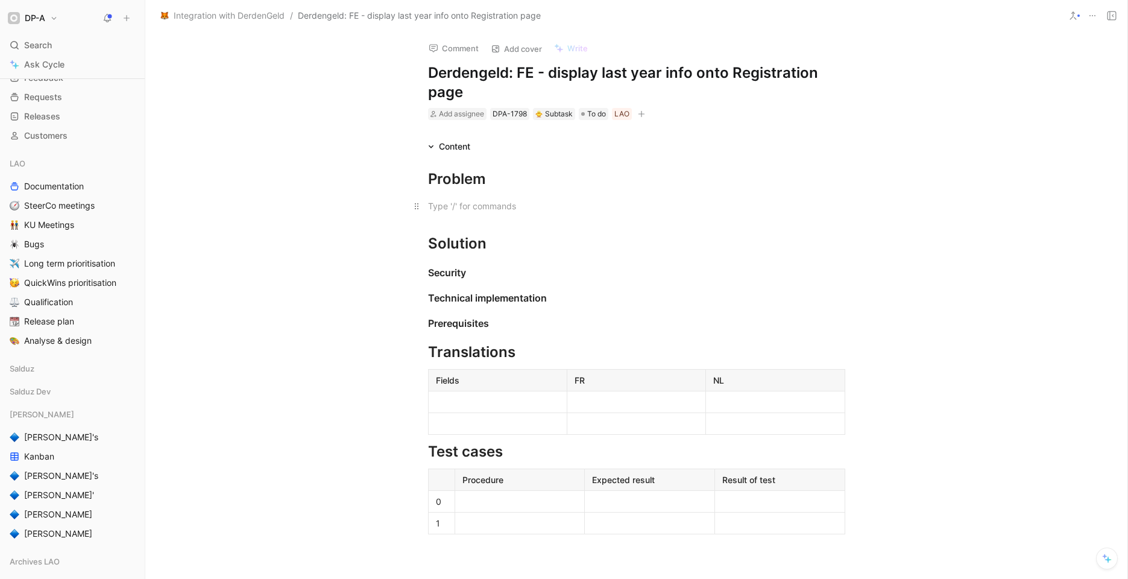
click at [459, 201] on div at bounding box center [636, 206] width 417 height 13
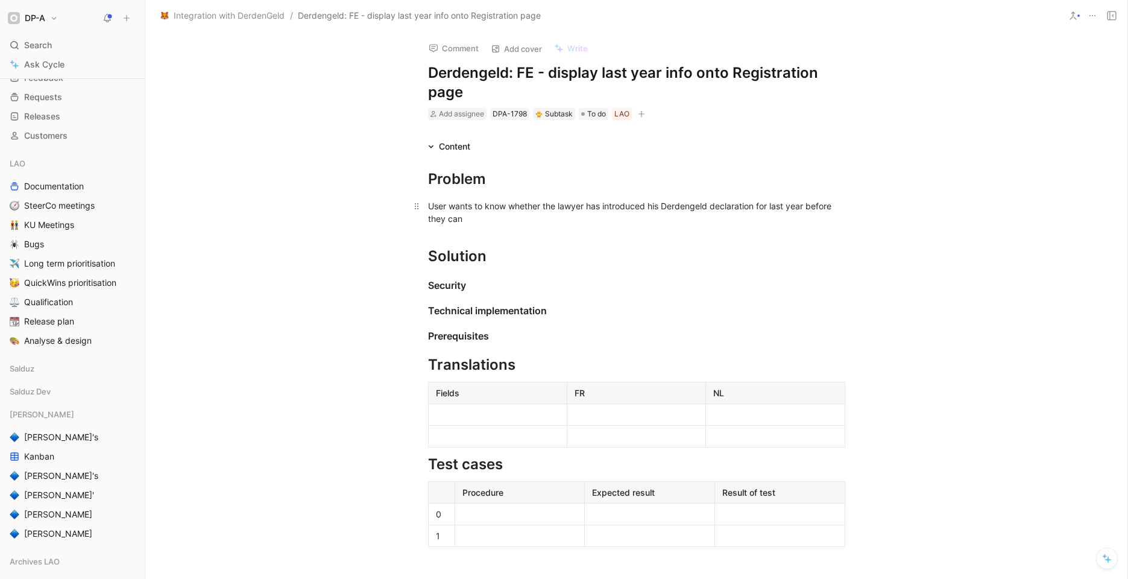
click at [428, 204] on div "User wants to know whether the lawyer has introduced his Derdengeld declaration…" at bounding box center [636, 212] width 417 height 25
click at [666, 220] on div "[DEMOGRAPHIC_DATA] collaborators in charge of validating registration wants to …" at bounding box center [636, 212] width 417 height 25
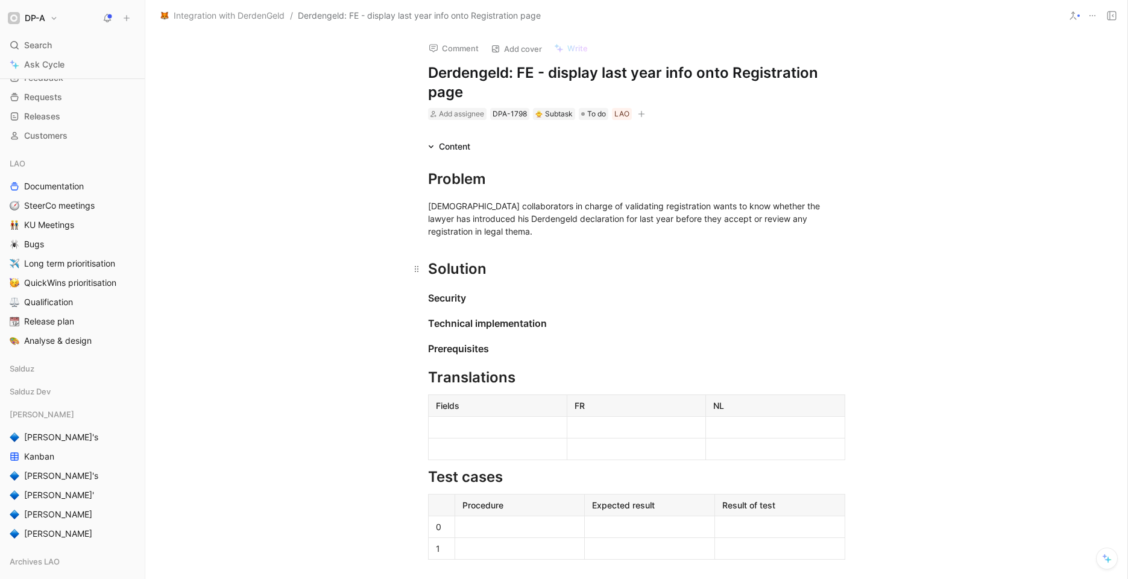
click at [533, 261] on div "Solution" at bounding box center [636, 269] width 417 height 22
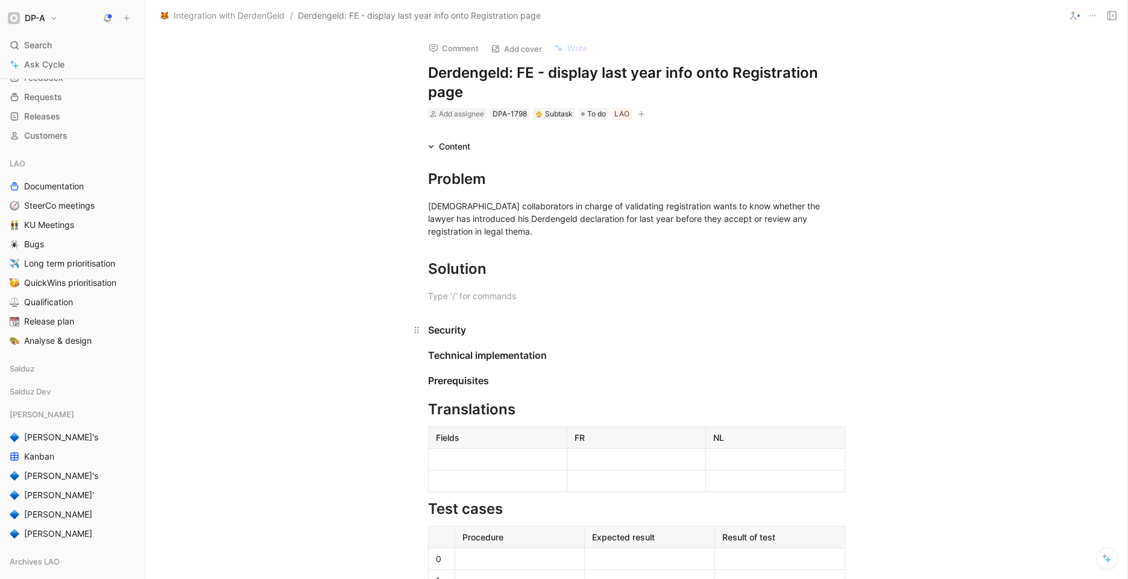
click at [487, 323] on div "Security" at bounding box center [636, 330] width 417 height 14
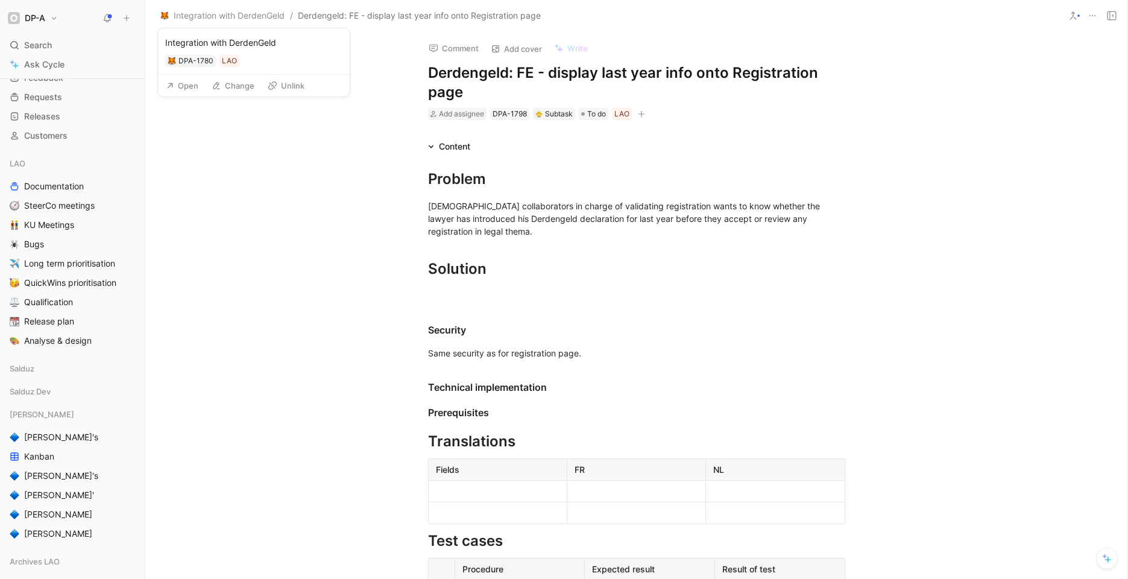
click at [190, 87] on button "Open" at bounding box center [181, 85] width 43 height 17
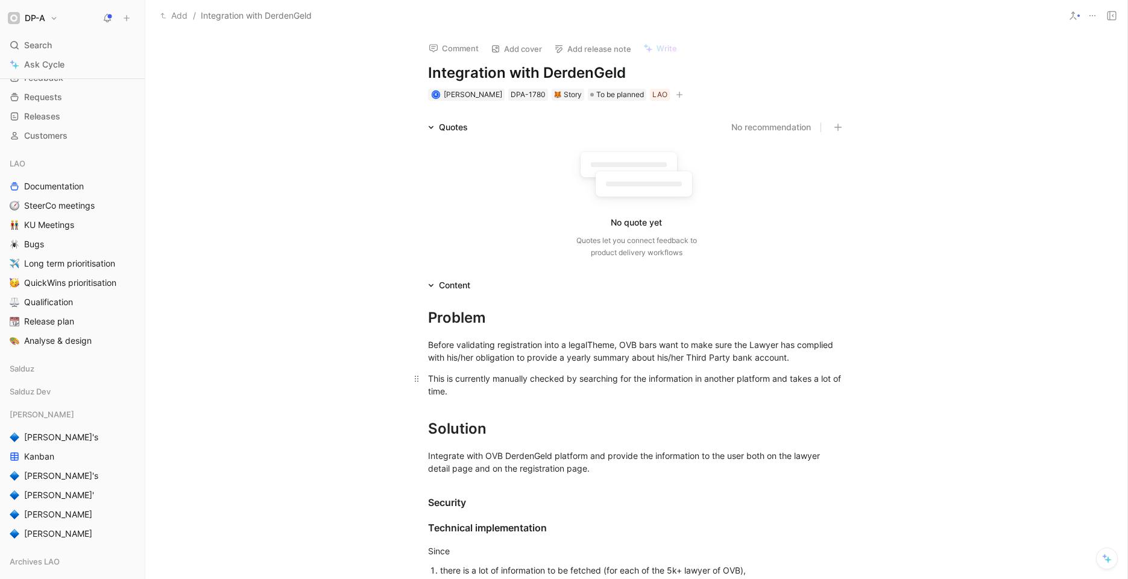
click at [510, 397] on div "This is currently manually checked by searching for the information in another …" at bounding box center [636, 384] width 417 height 25
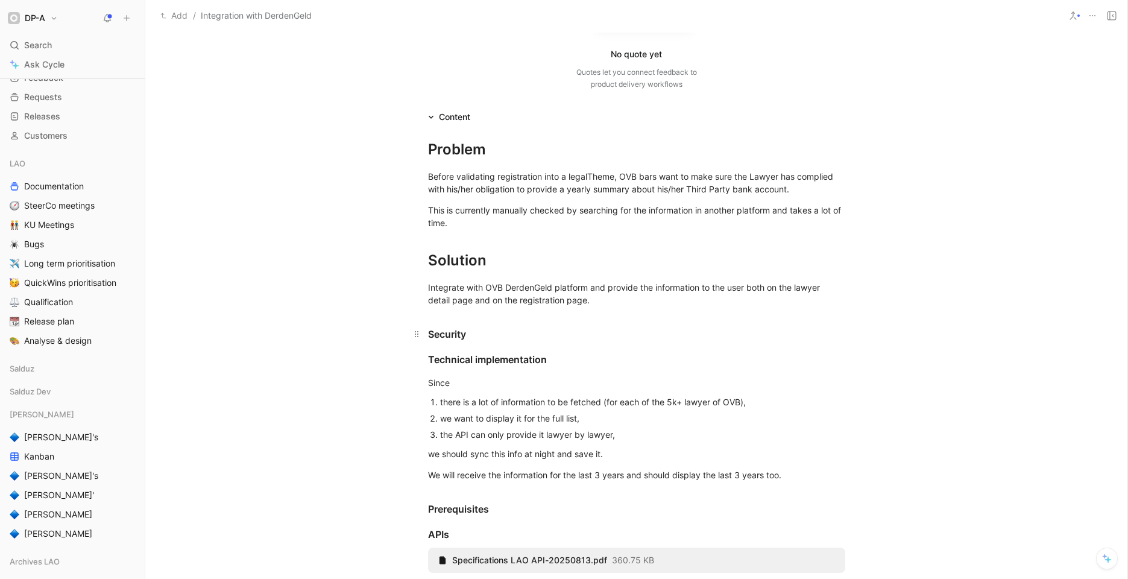
scroll to position [223, 0]
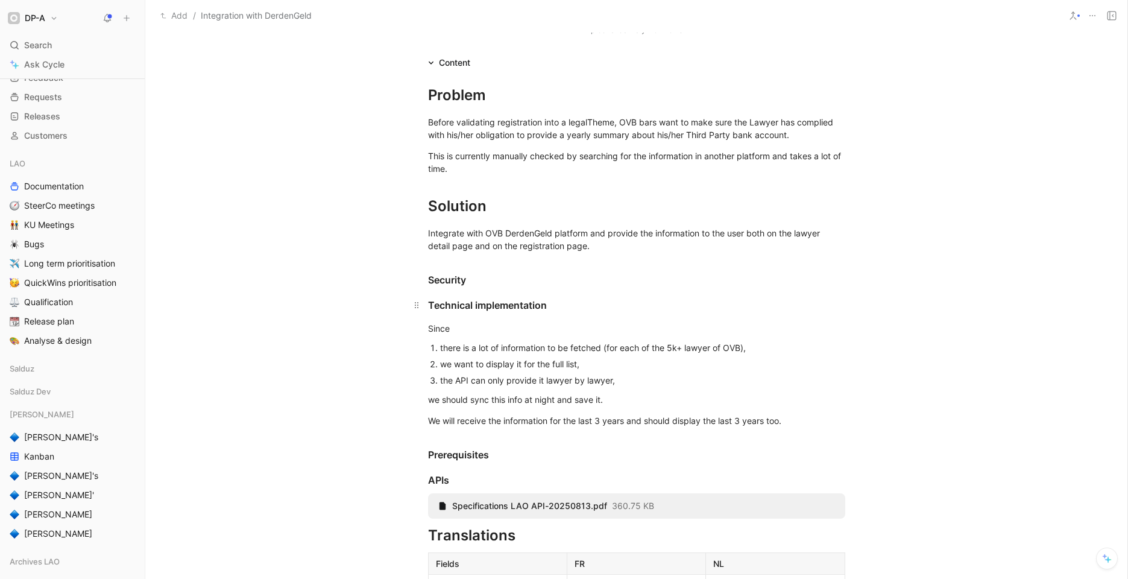
click at [562, 308] on div "Technical implementation" at bounding box center [636, 305] width 417 height 14
click at [507, 285] on div "Security" at bounding box center [636, 280] width 417 height 14
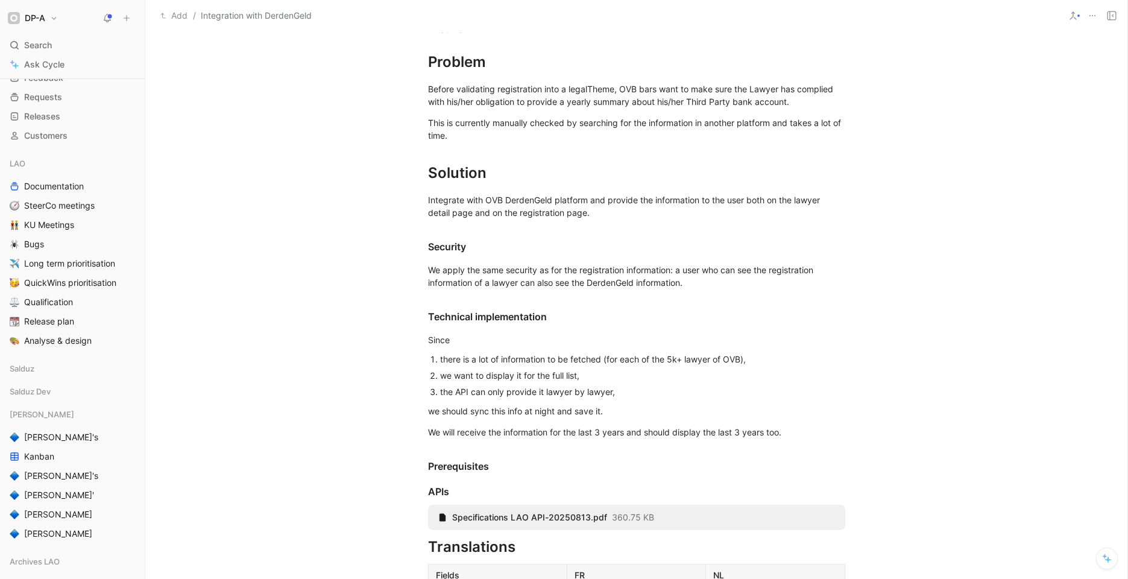
scroll to position [276, 0]
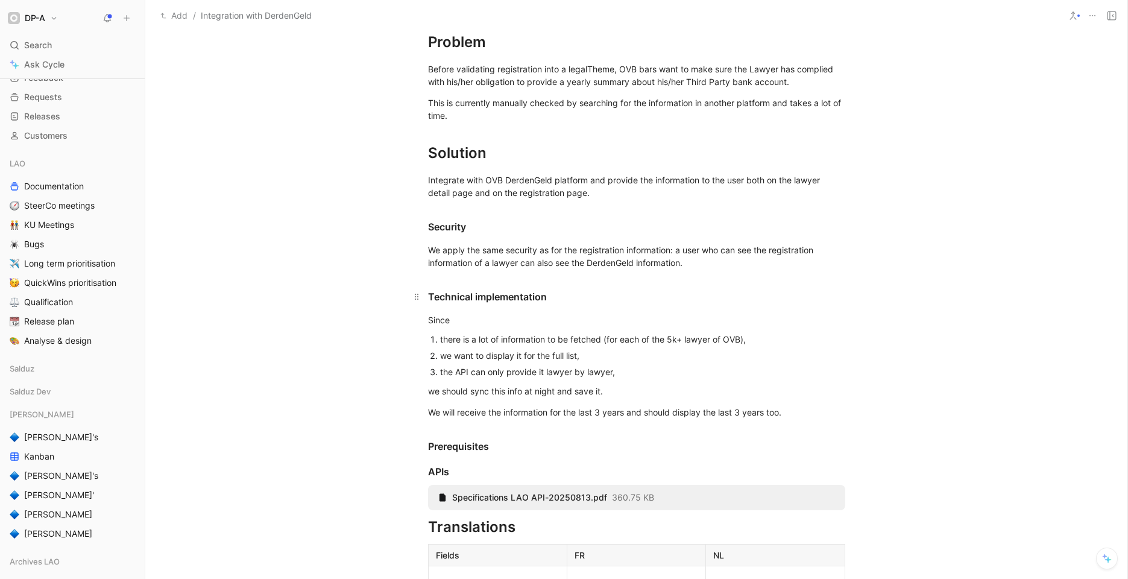
click at [572, 278] on h3 "Technical implementation" at bounding box center [636, 291] width 463 height 35
